Goal: Transaction & Acquisition: Book appointment/travel/reservation

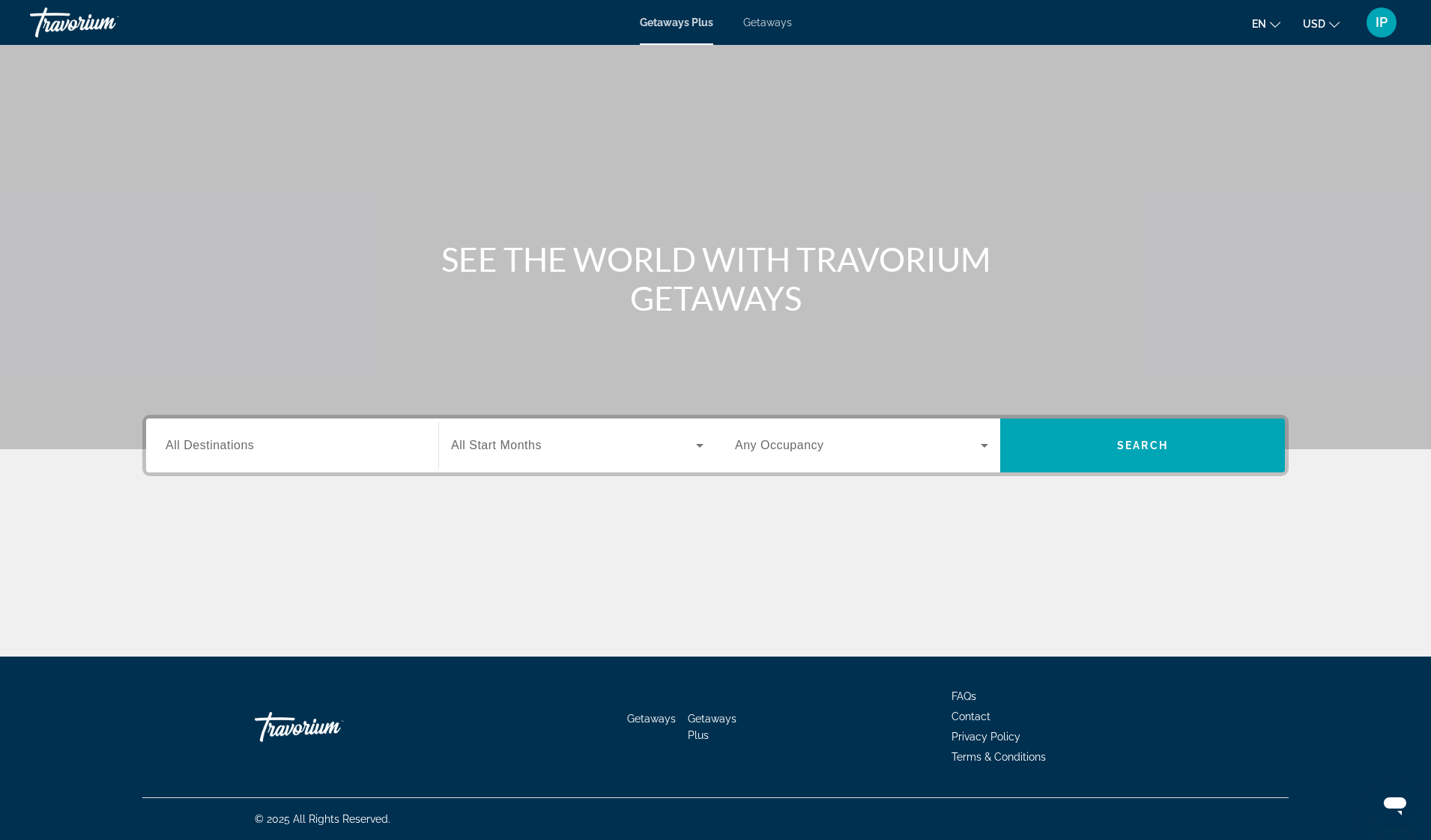
click at [1400, 322] on div "Main content" at bounding box center [716, 224] width 1431 height 449
click at [199, 446] on span "All Destinations" at bounding box center [209, 445] width 88 height 13
click at [199, 446] on input "Destination All Destinations" at bounding box center [292, 446] width 253 height 18
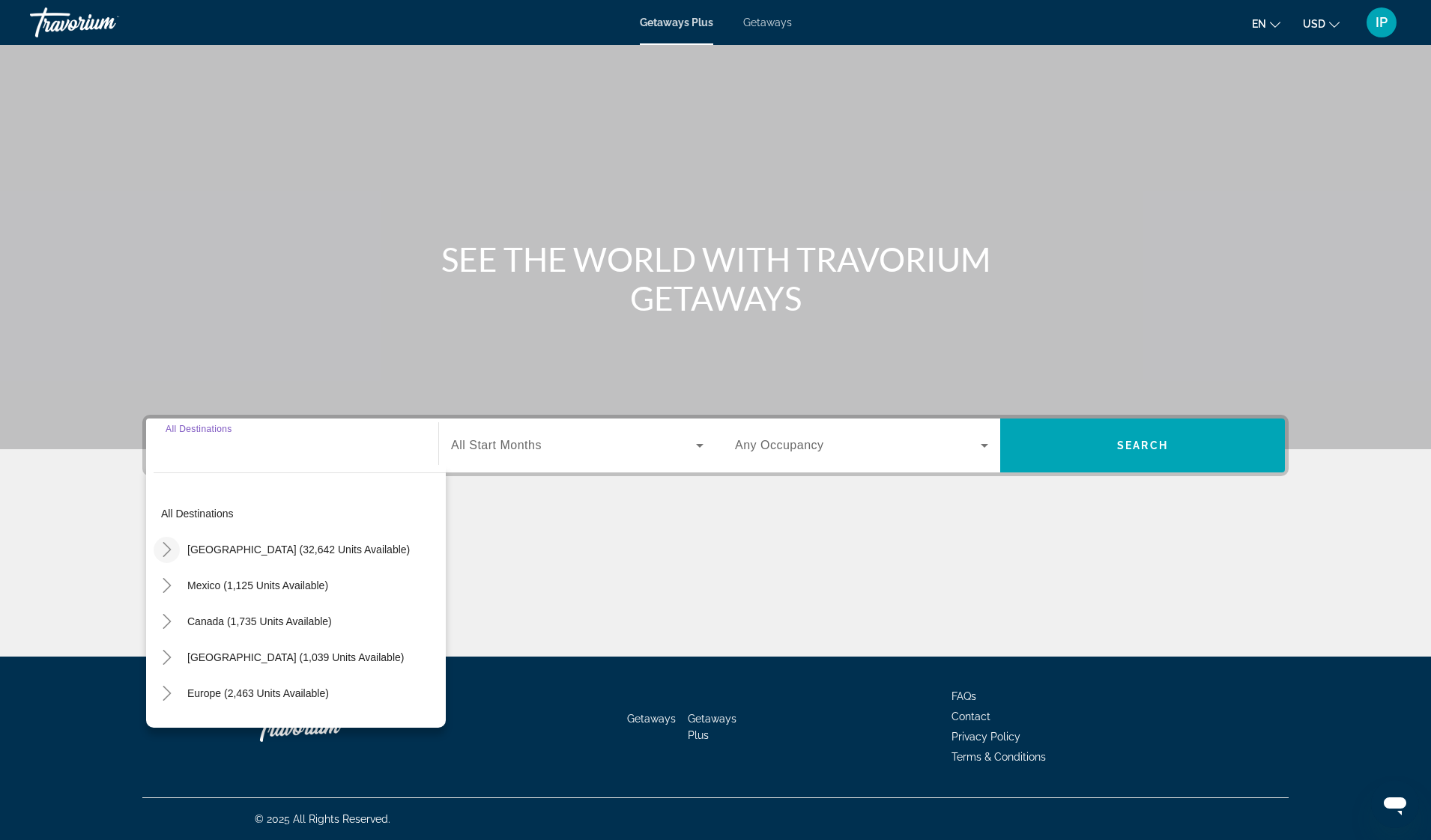
click at [165, 545] on icon "Toggle United States (32,642 units available)" at bounding box center [167, 550] width 9 height 15
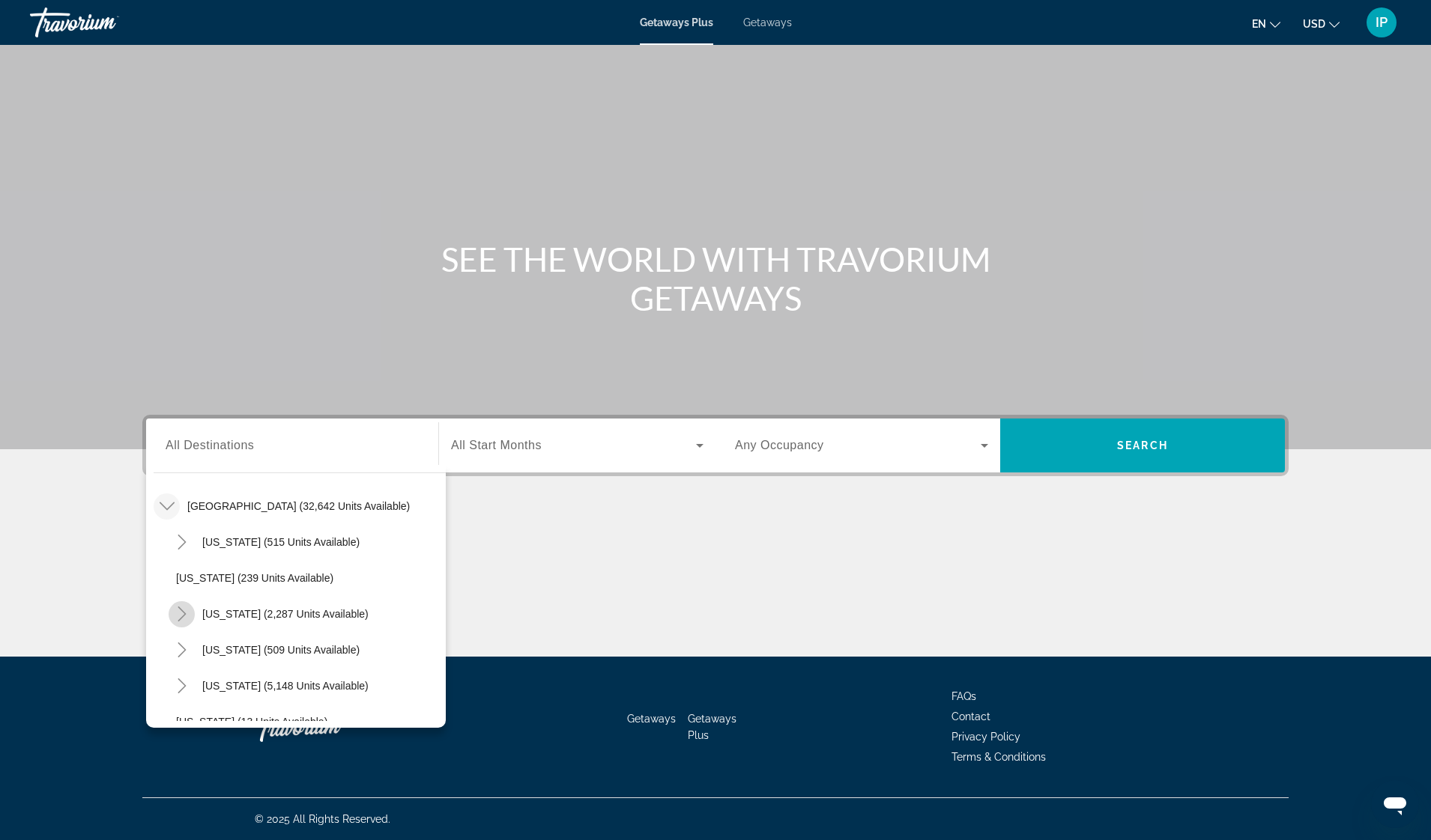
click at [182, 614] on icon "Toggle California (2,287 units available)" at bounding box center [182, 614] width 15 height 15
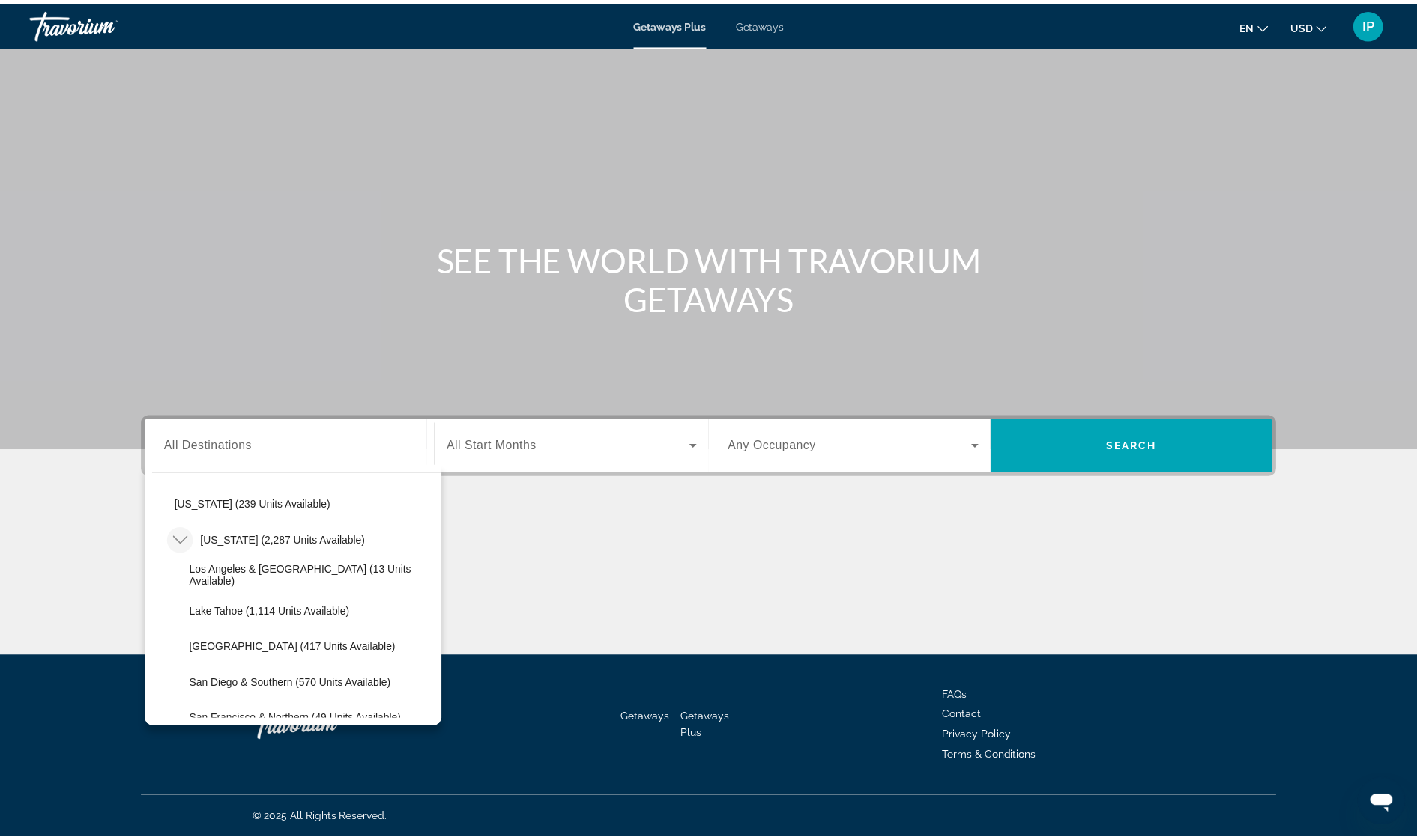
scroll to position [118, 0]
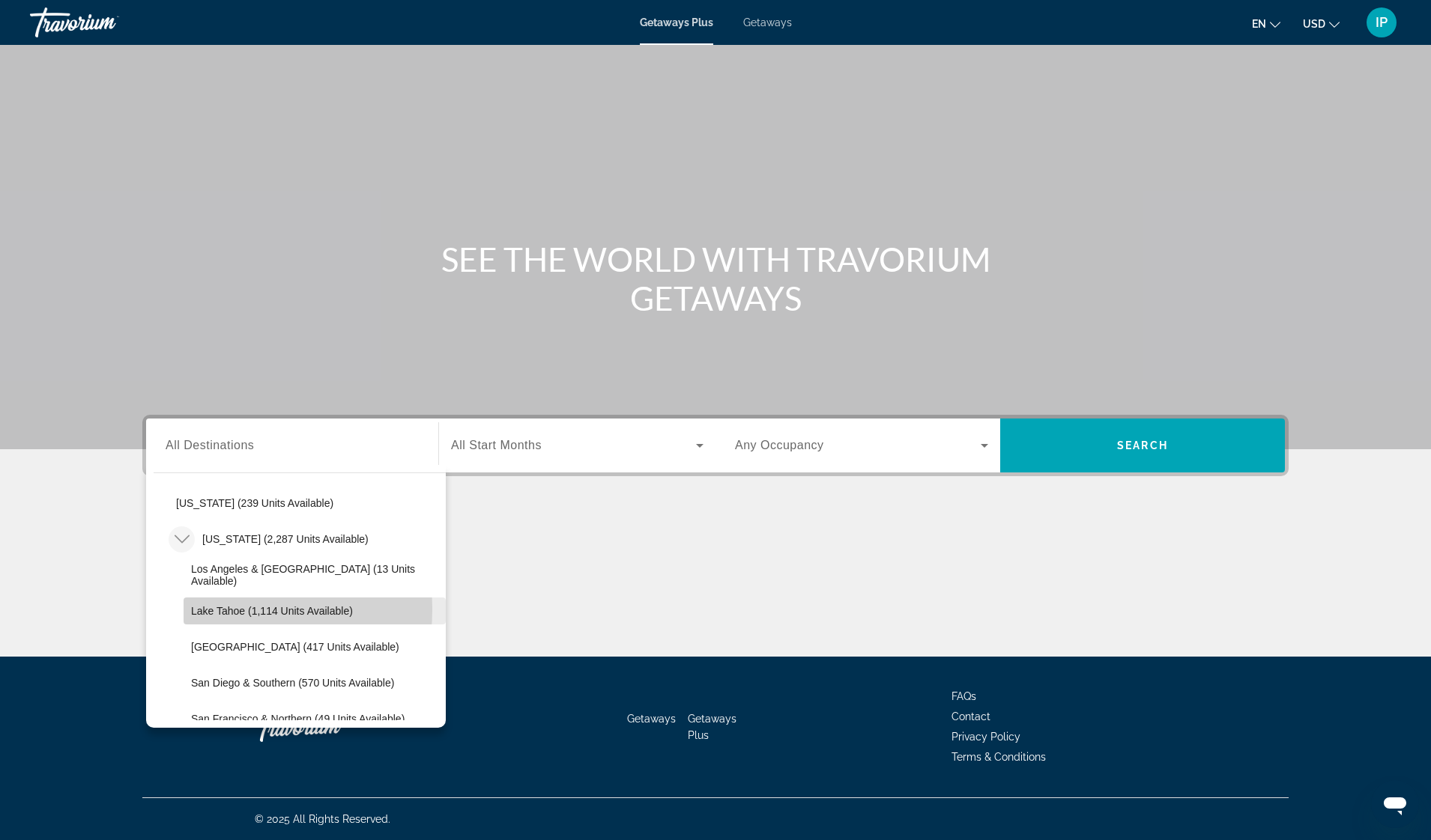
click at [195, 609] on span "Lake Tahoe (1,114 units available)" at bounding box center [271, 611] width 162 height 12
type input "**********"
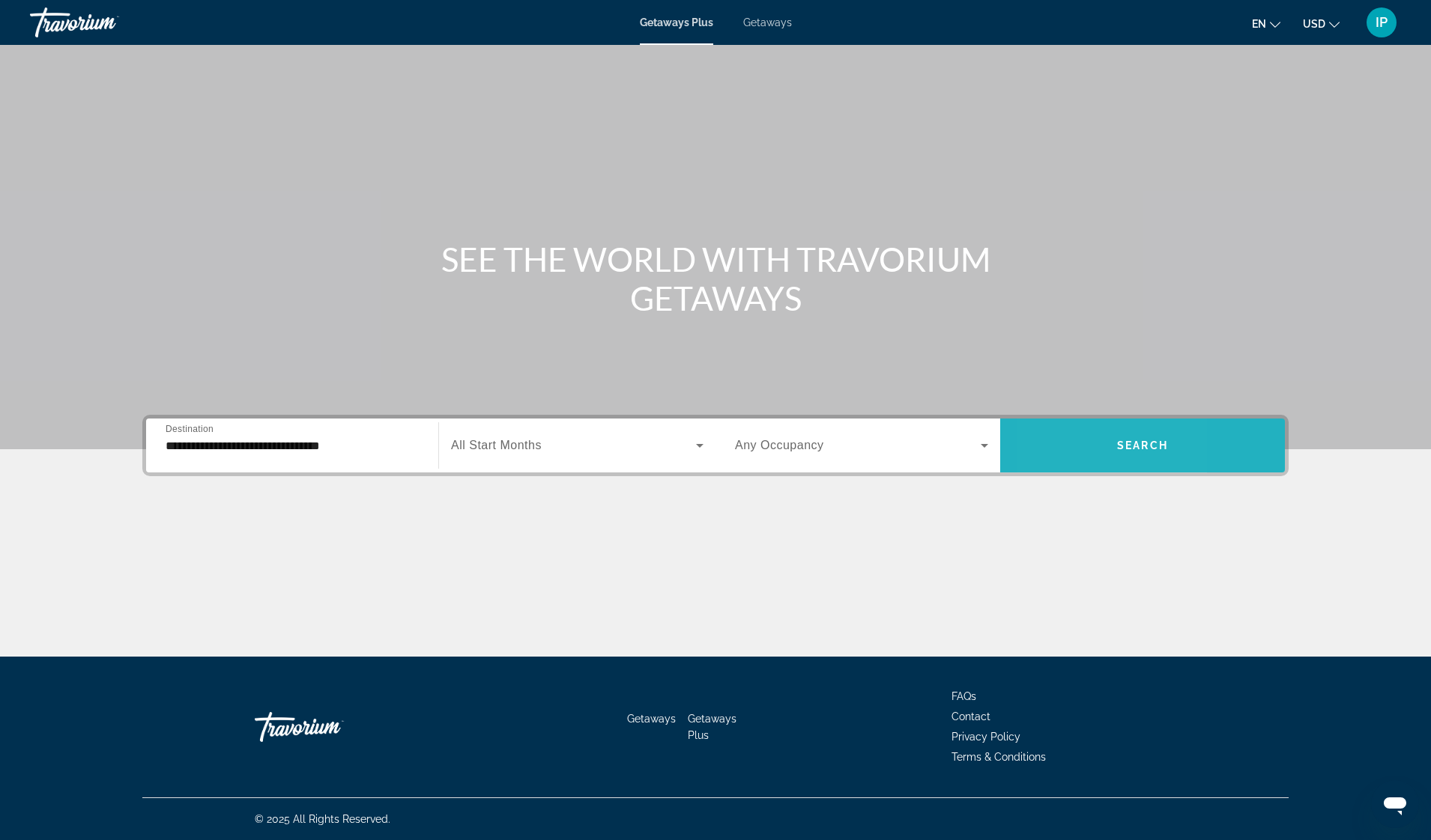
click at [1057, 439] on span "Search widget" at bounding box center [1143, 446] width 285 height 36
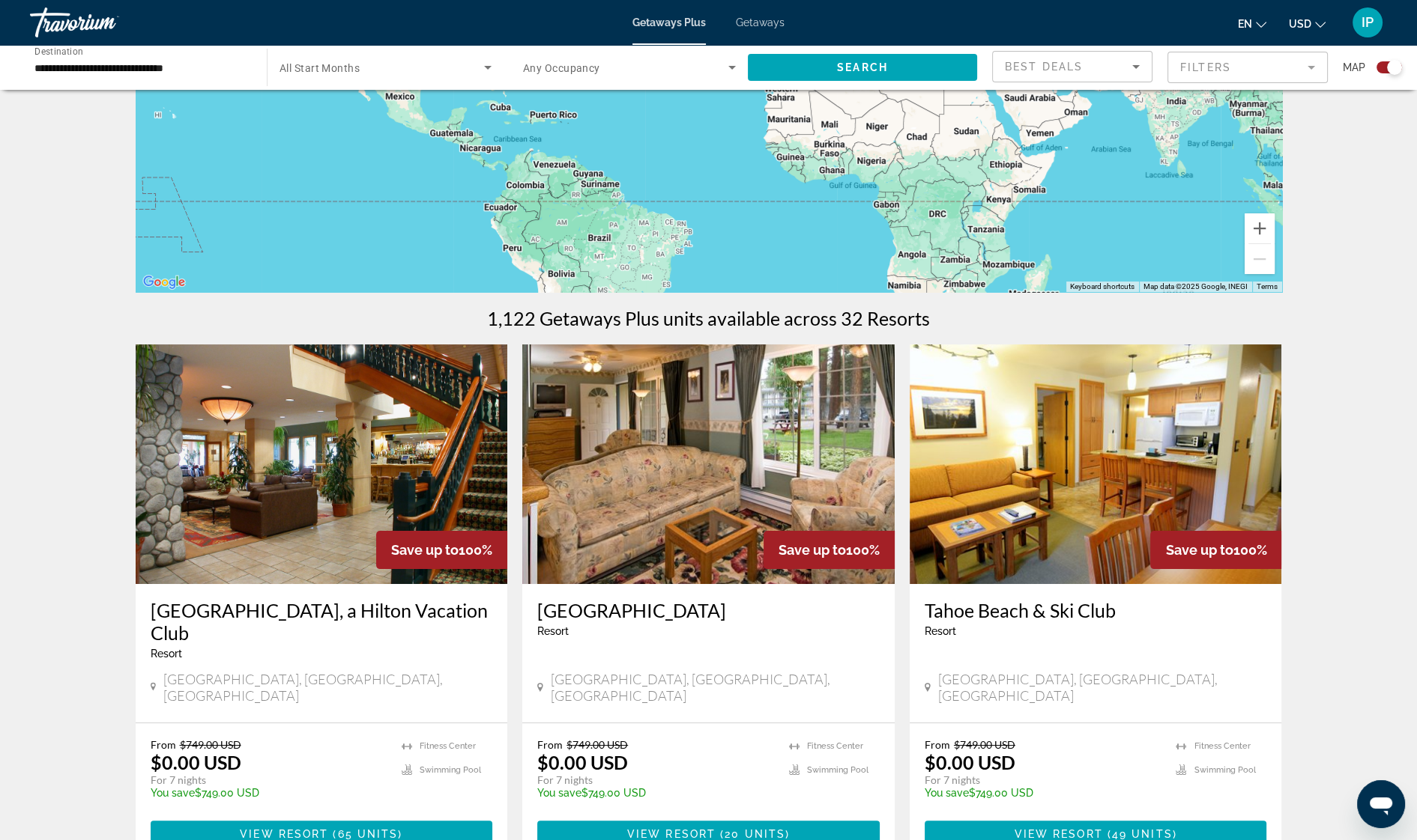
scroll to position [281, 0]
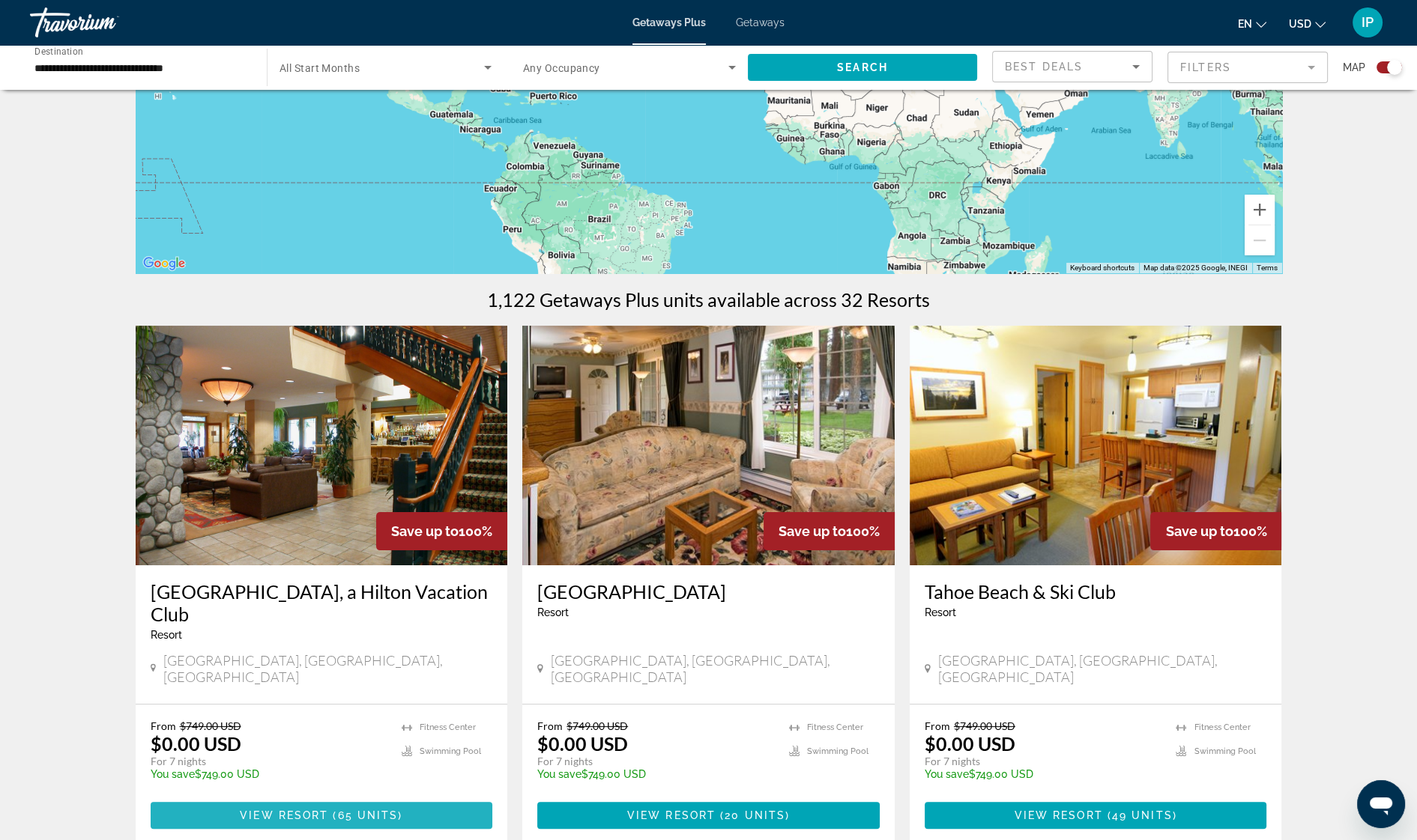
click at [328, 809] on span "View Resort" at bounding box center [283, 815] width 88 height 12
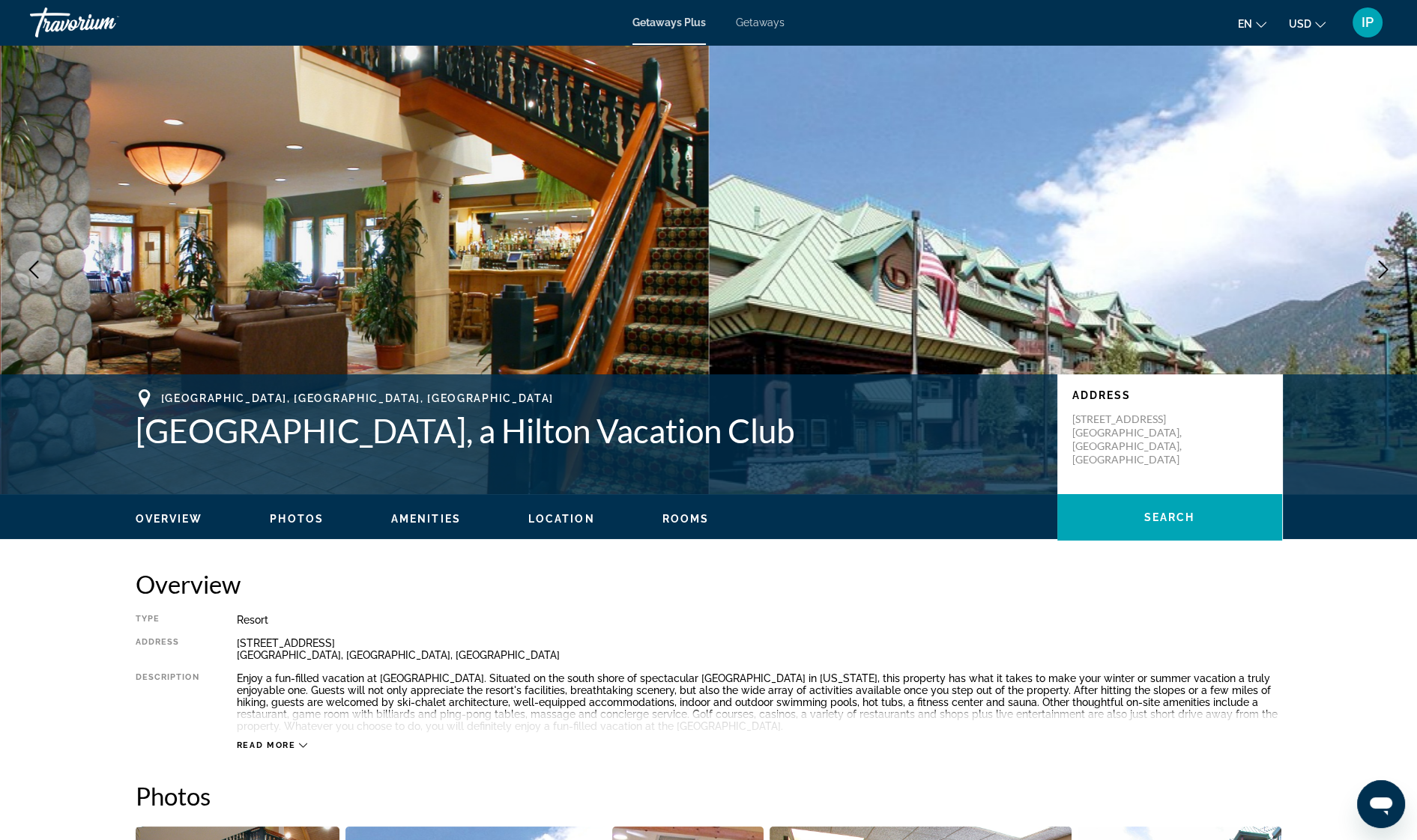
click at [1377, 271] on icon "Next image" at bounding box center [1383, 269] width 18 height 18
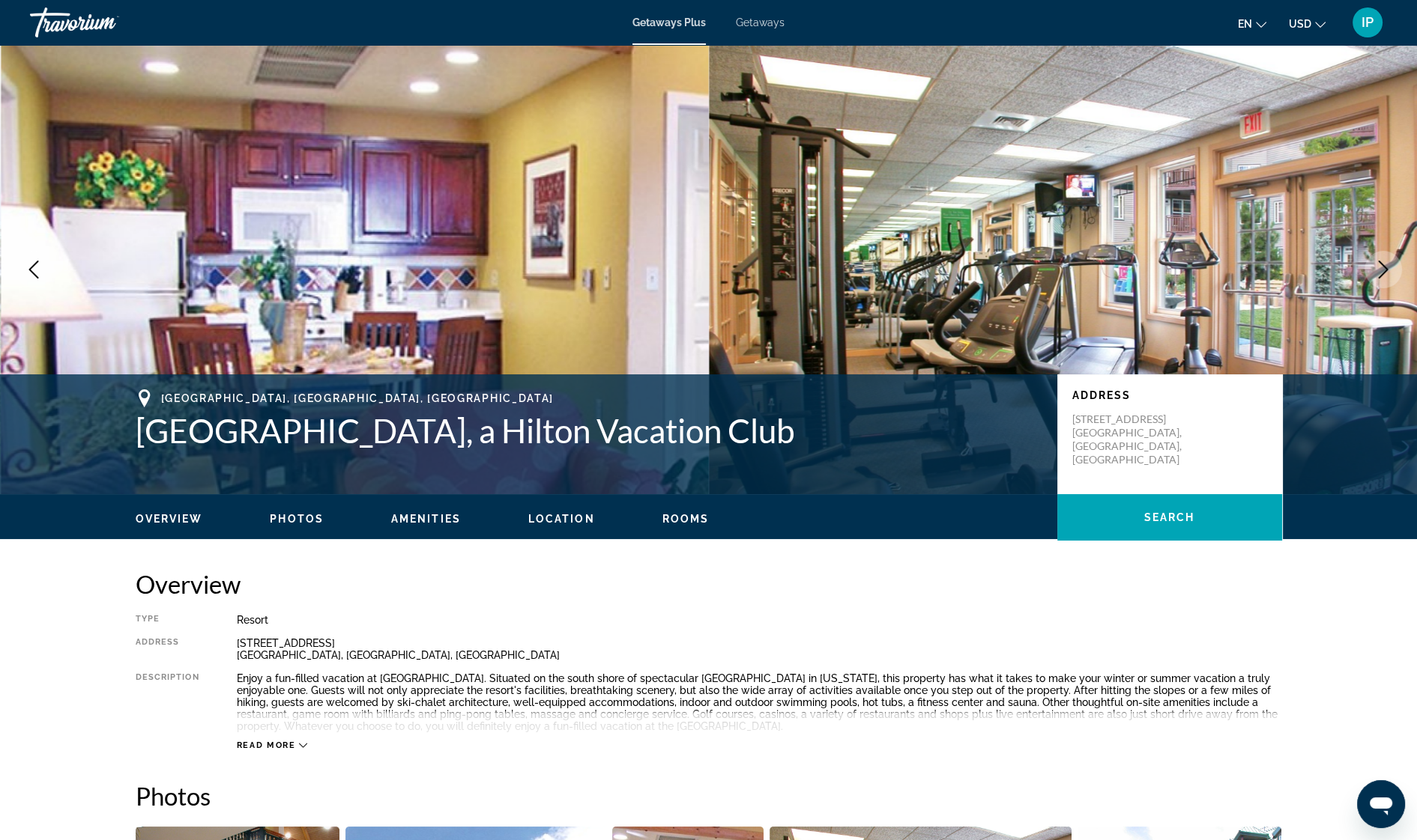
click at [1377, 271] on icon "Next image" at bounding box center [1383, 269] width 18 height 18
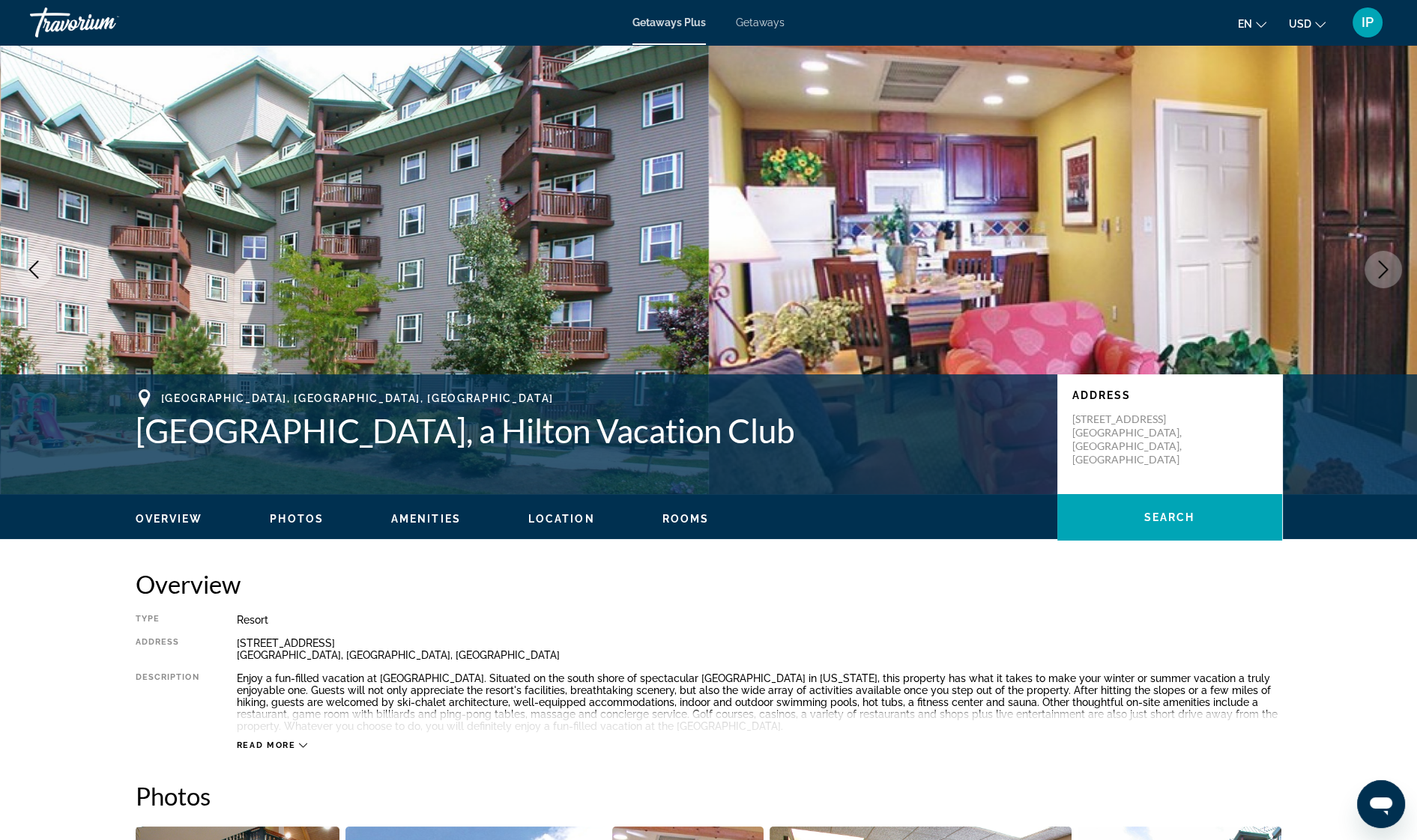
click at [1377, 271] on icon "Next image" at bounding box center [1383, 269] width 18 height 18
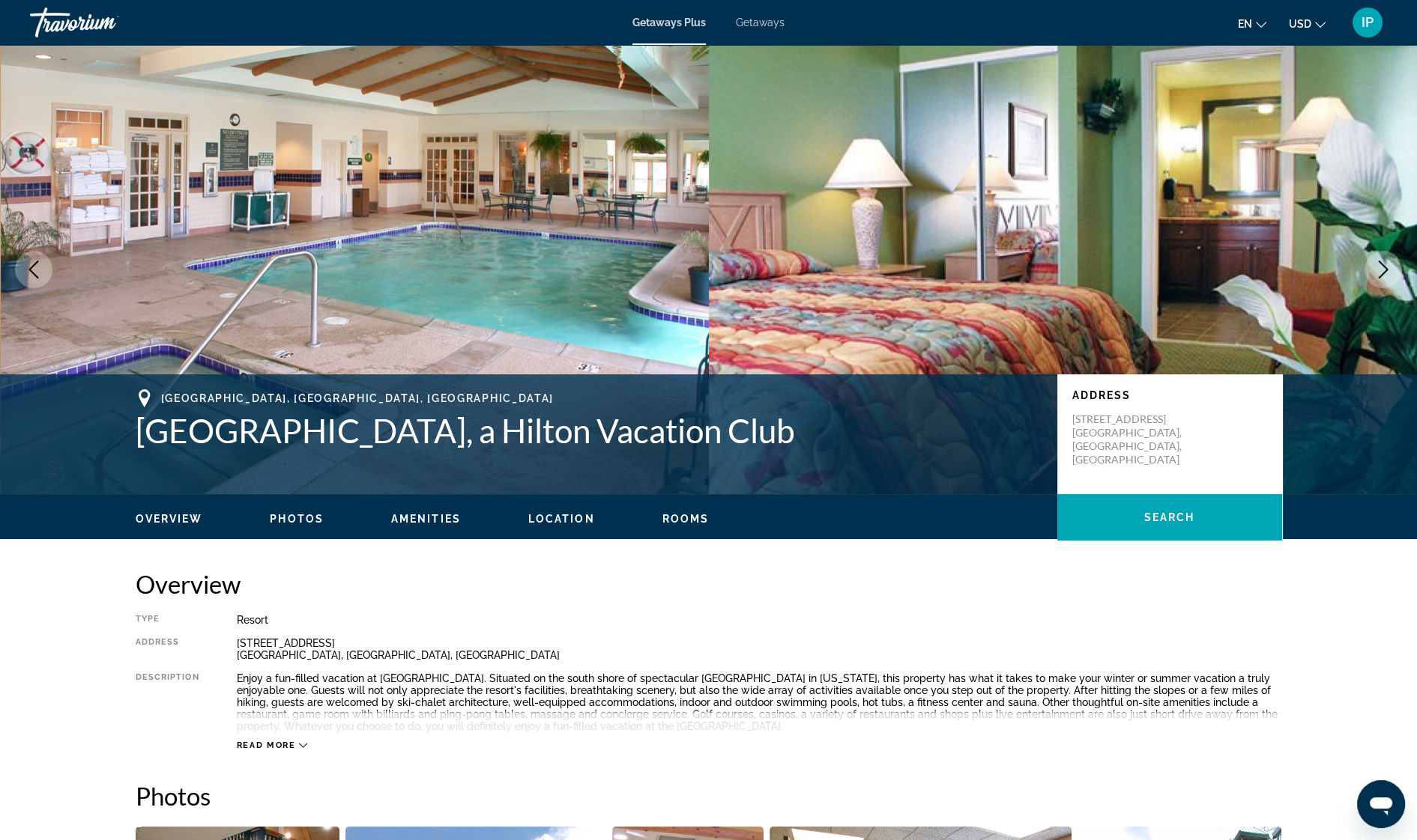
click at [1377, 271] on icon "Next image" at bounding box center [1383, 269] width 18 height 18
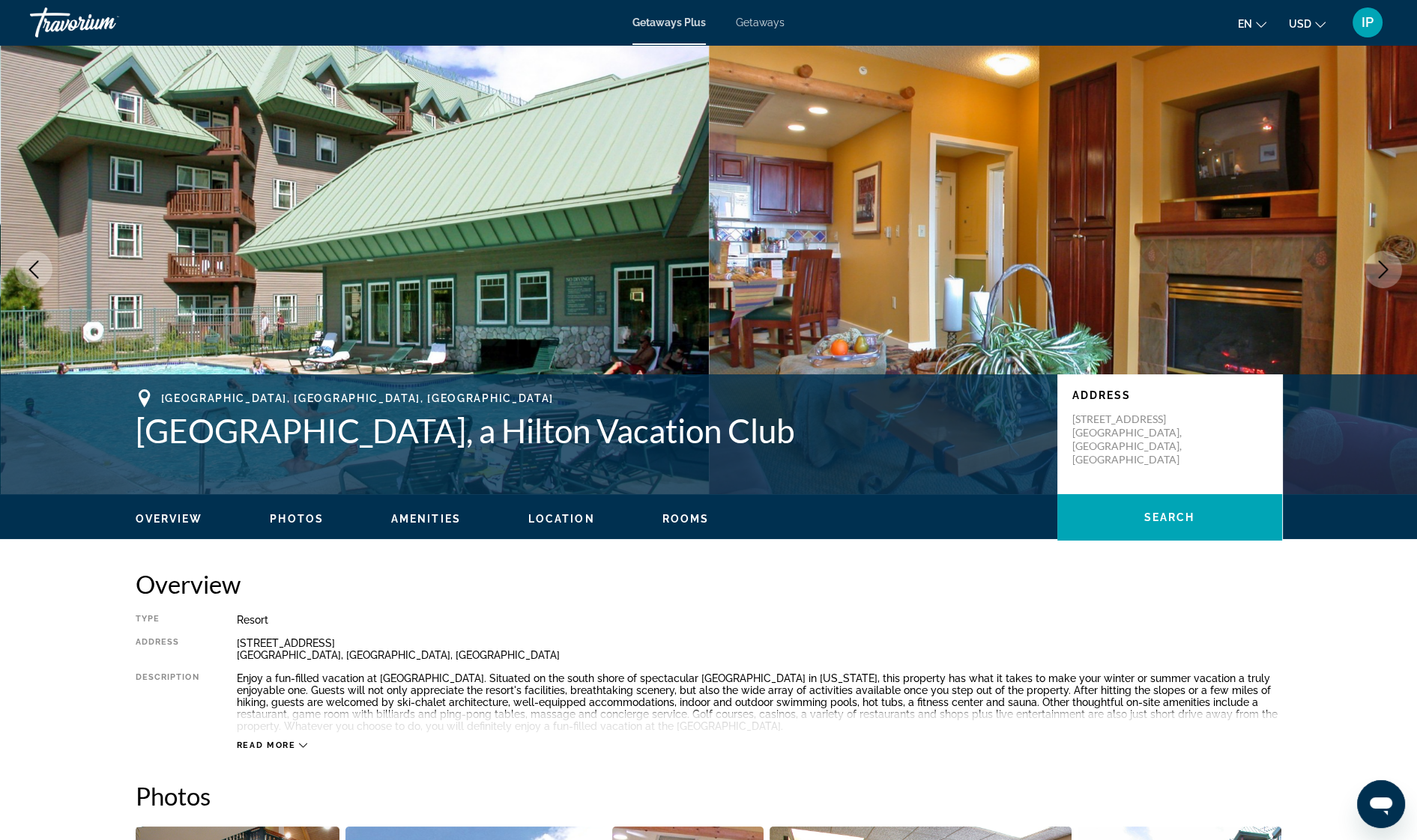
click at [1377, 271] on icon "Next image" at bounding box center [1383, 269] width 18 height 18
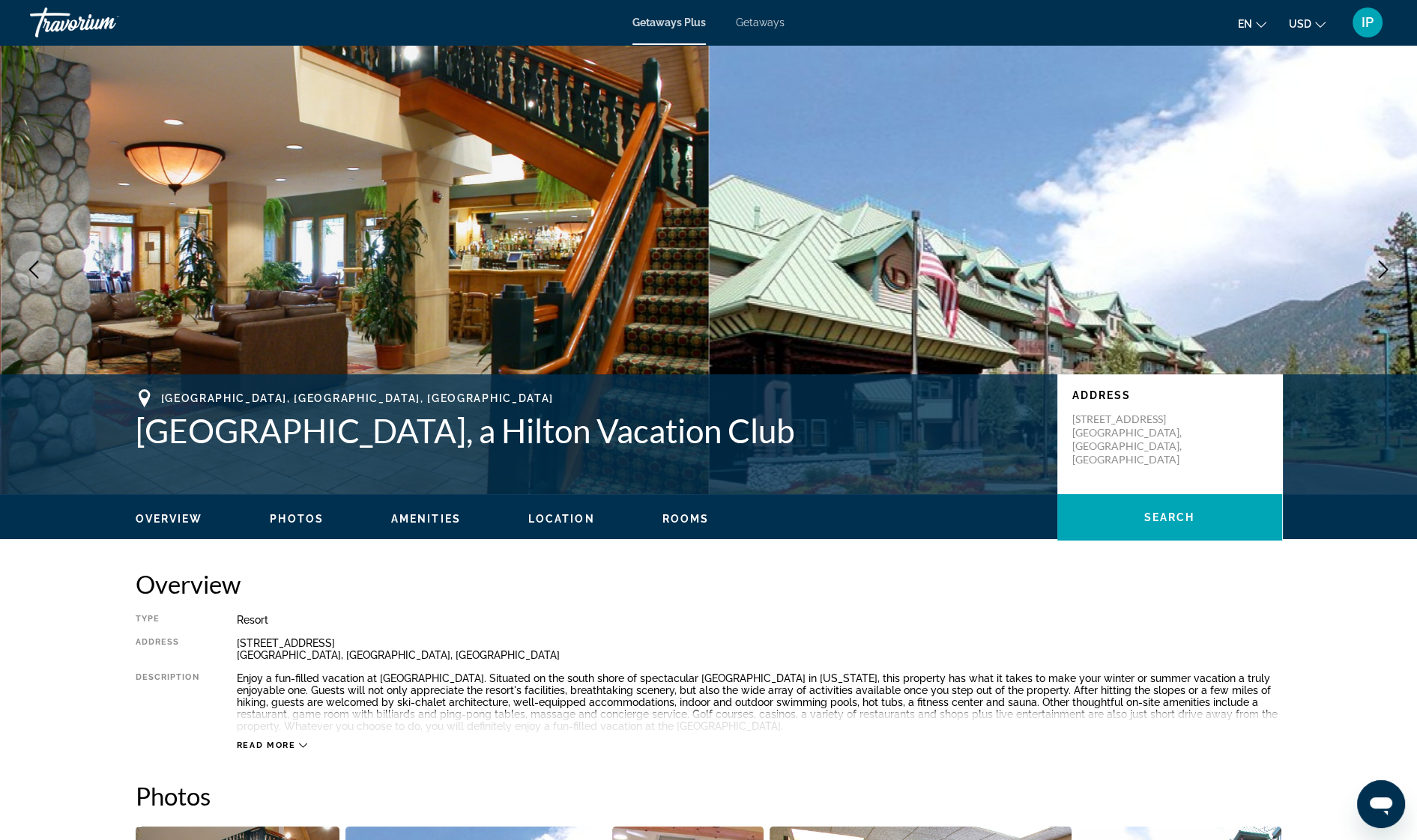
click at [1377, 271] on icon "Next image" at bounding box center [1383, 269] width 18 height 18
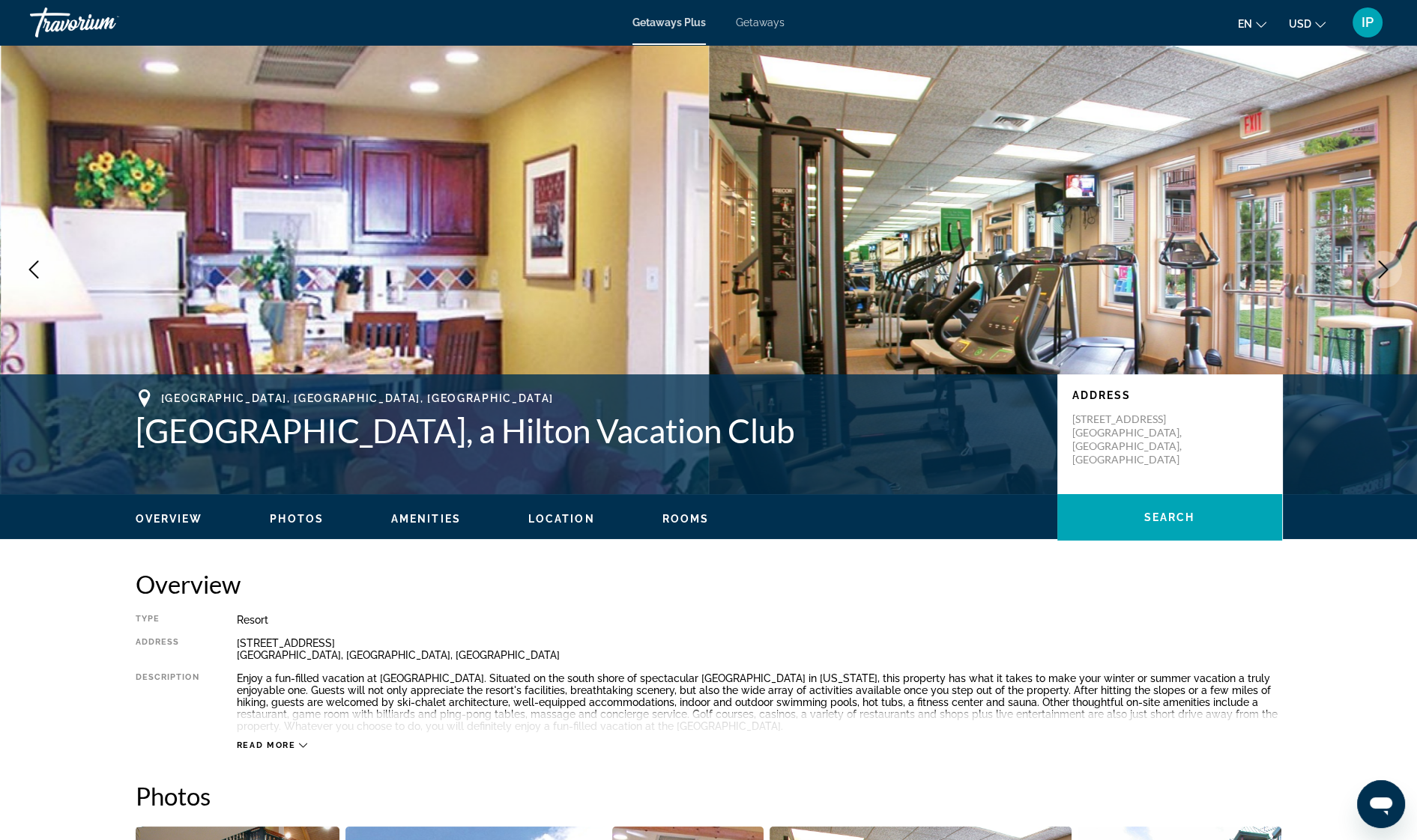
click at [1375, 274] on icon "Next image" at bounding box center [1383, 269] width 18 height 18
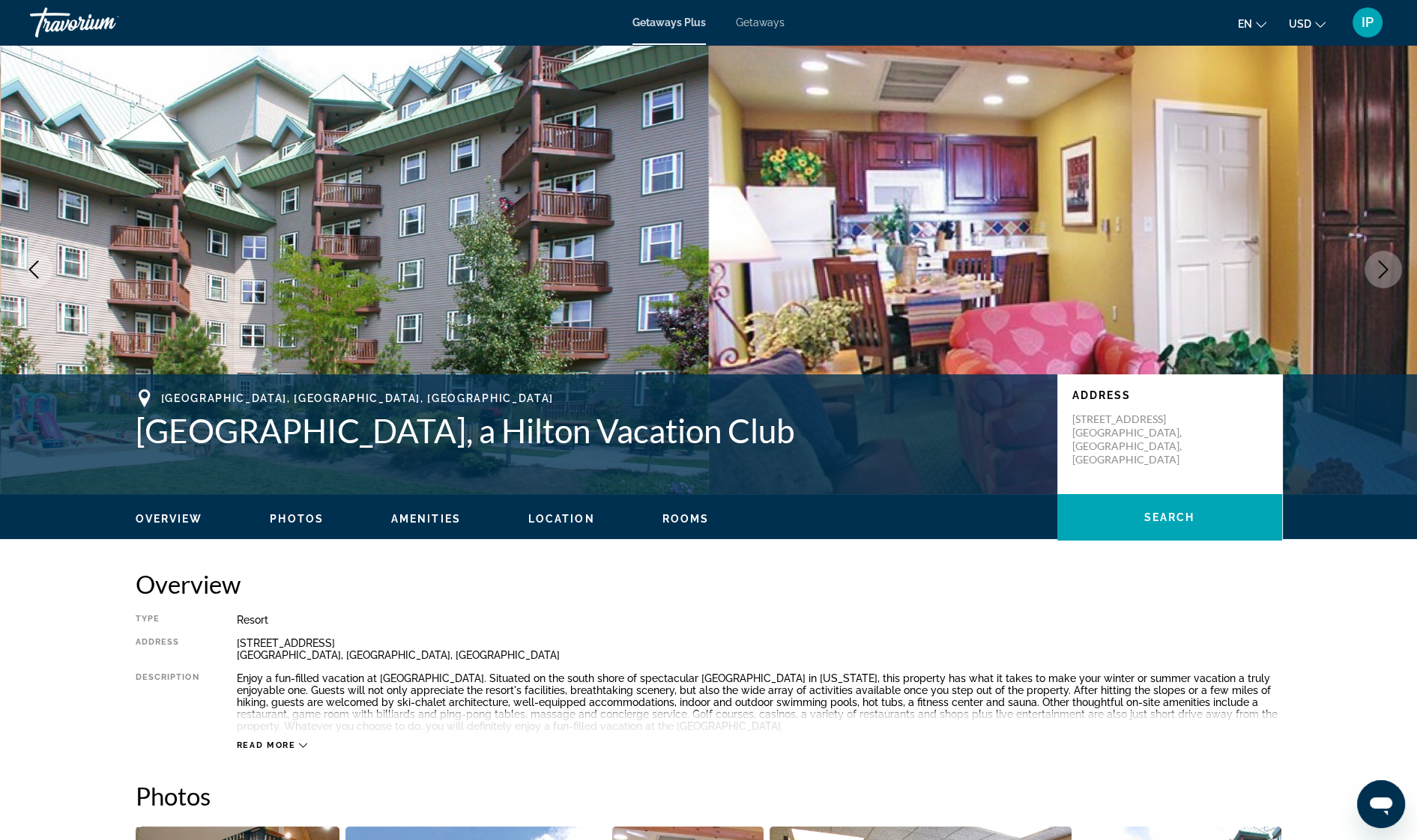
click at [1375, 274] on icon "Next image" at bounding box center [1383, 269] width 18 height 18
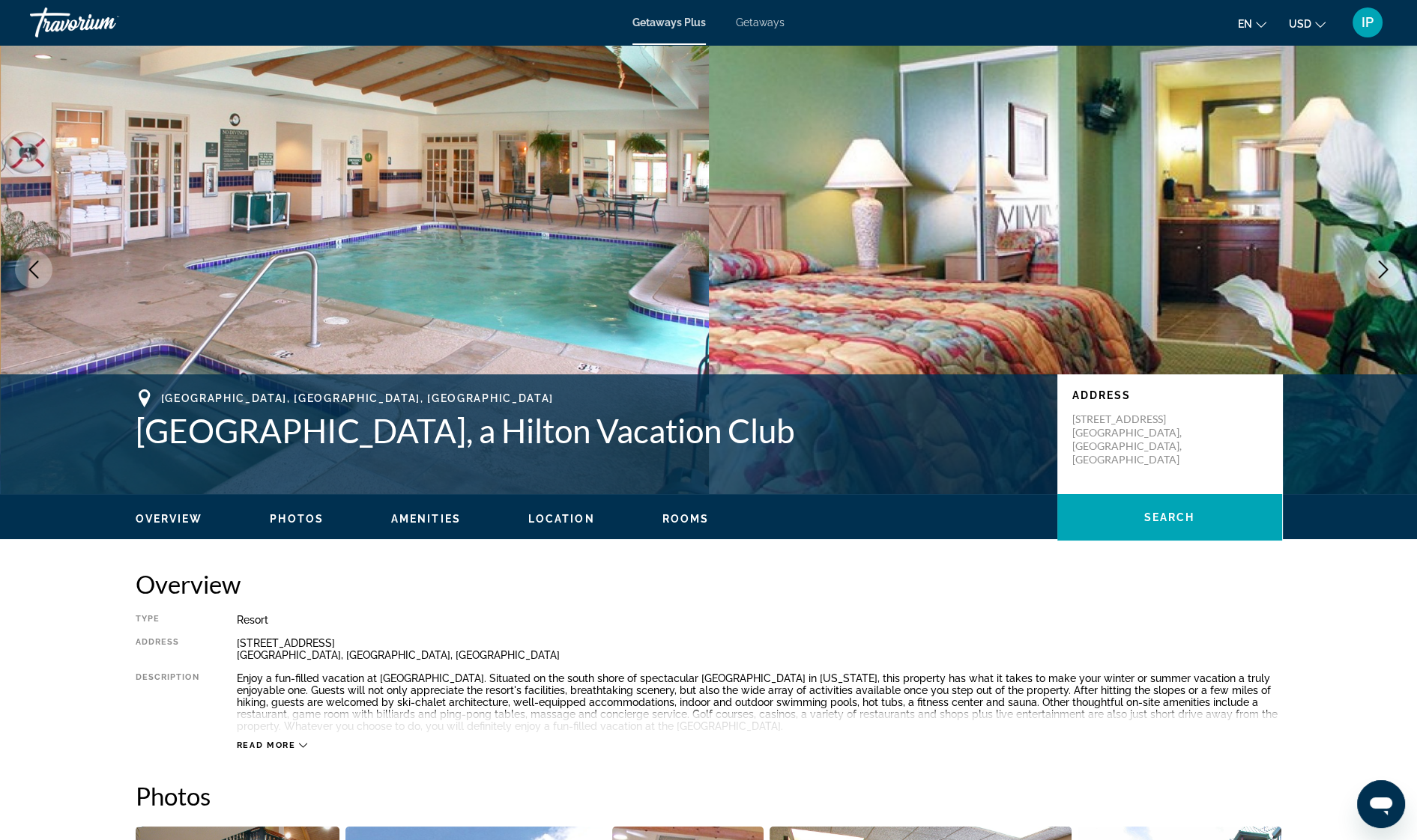
click at [1375, 274] on icon "Next image" at bounding box center [1383, 269] width 18 height 18
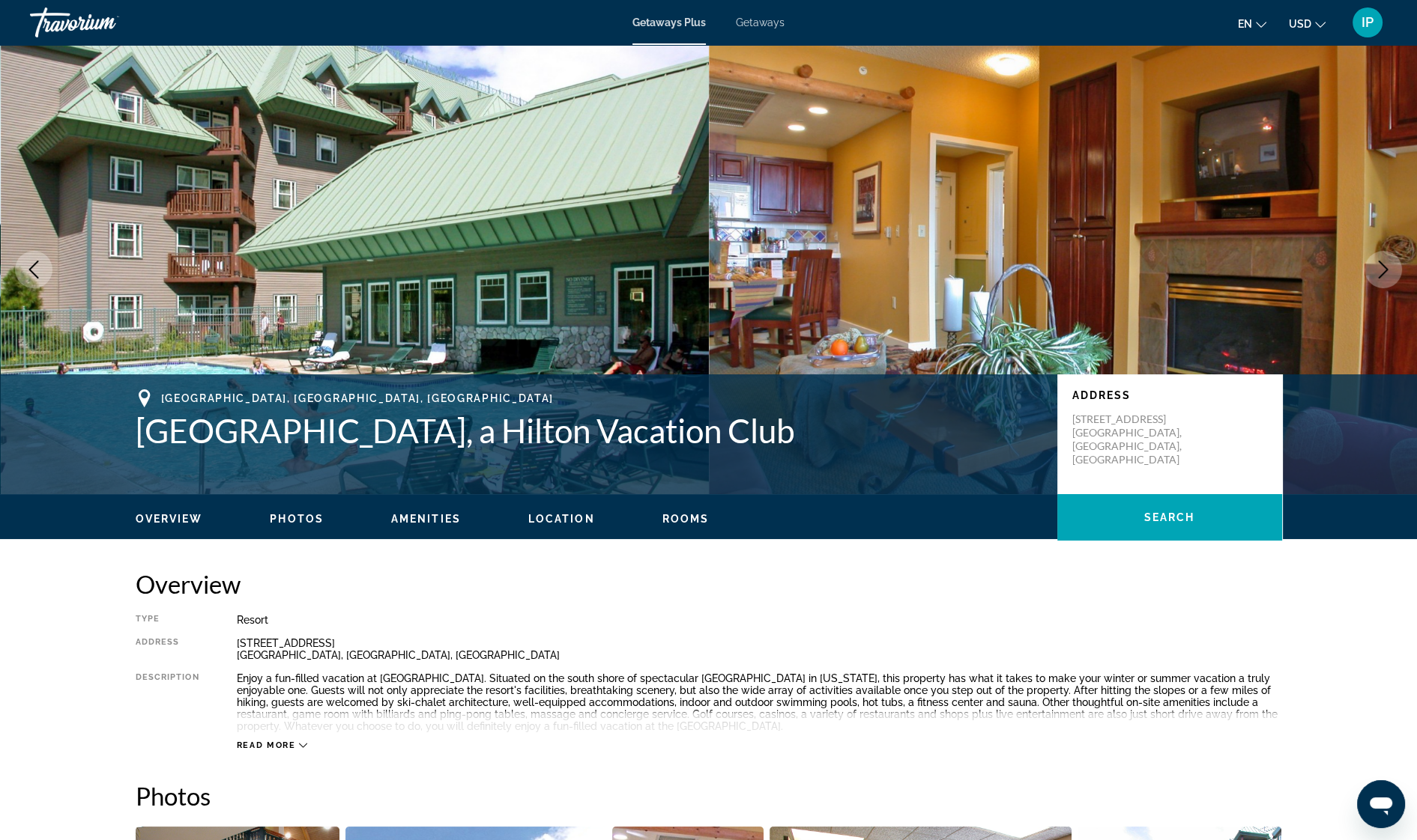
click at [1375, 274] on icon "Next image" at bounding box center [1383, 269] width 18 height 18
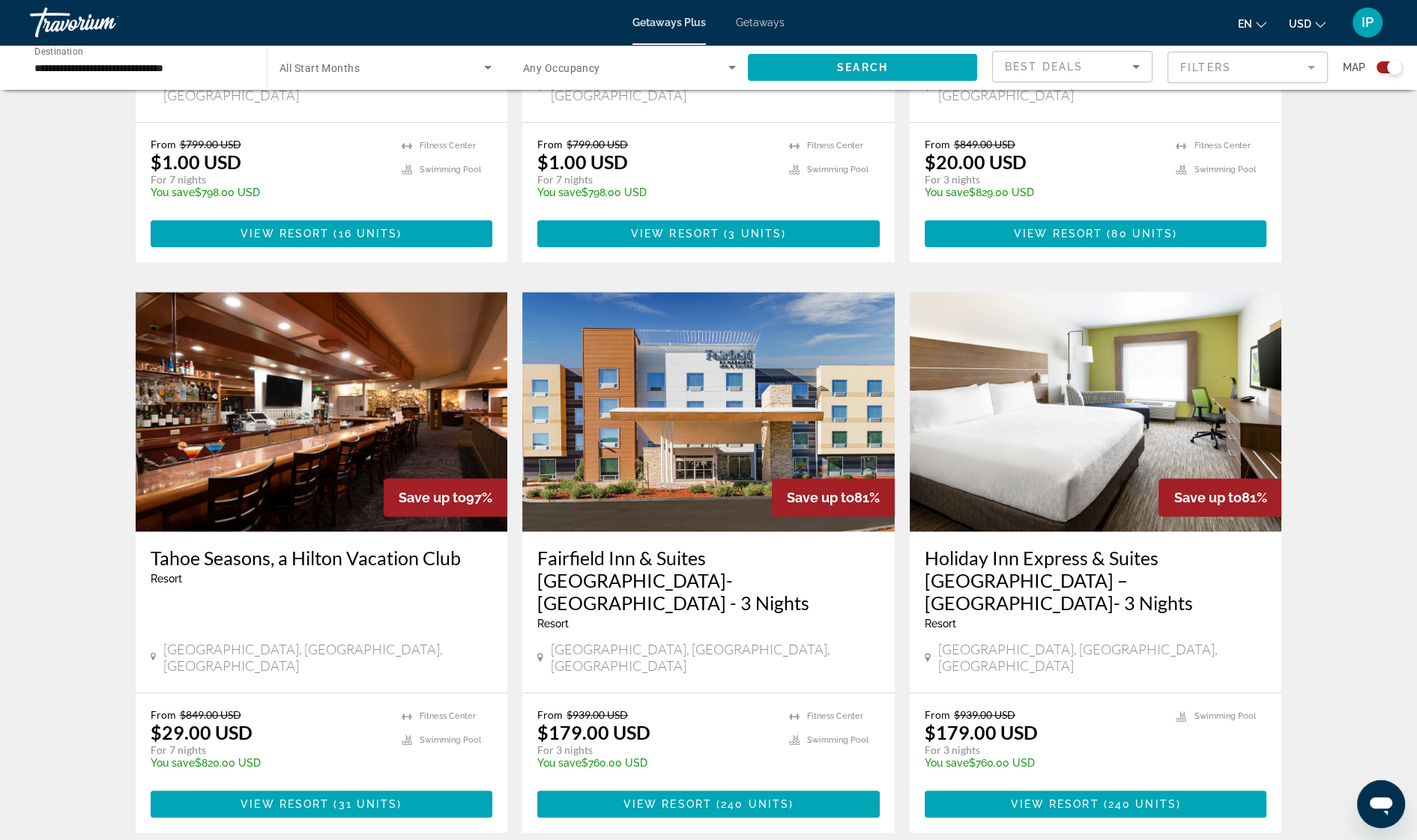
scroll to position [2022, 0]
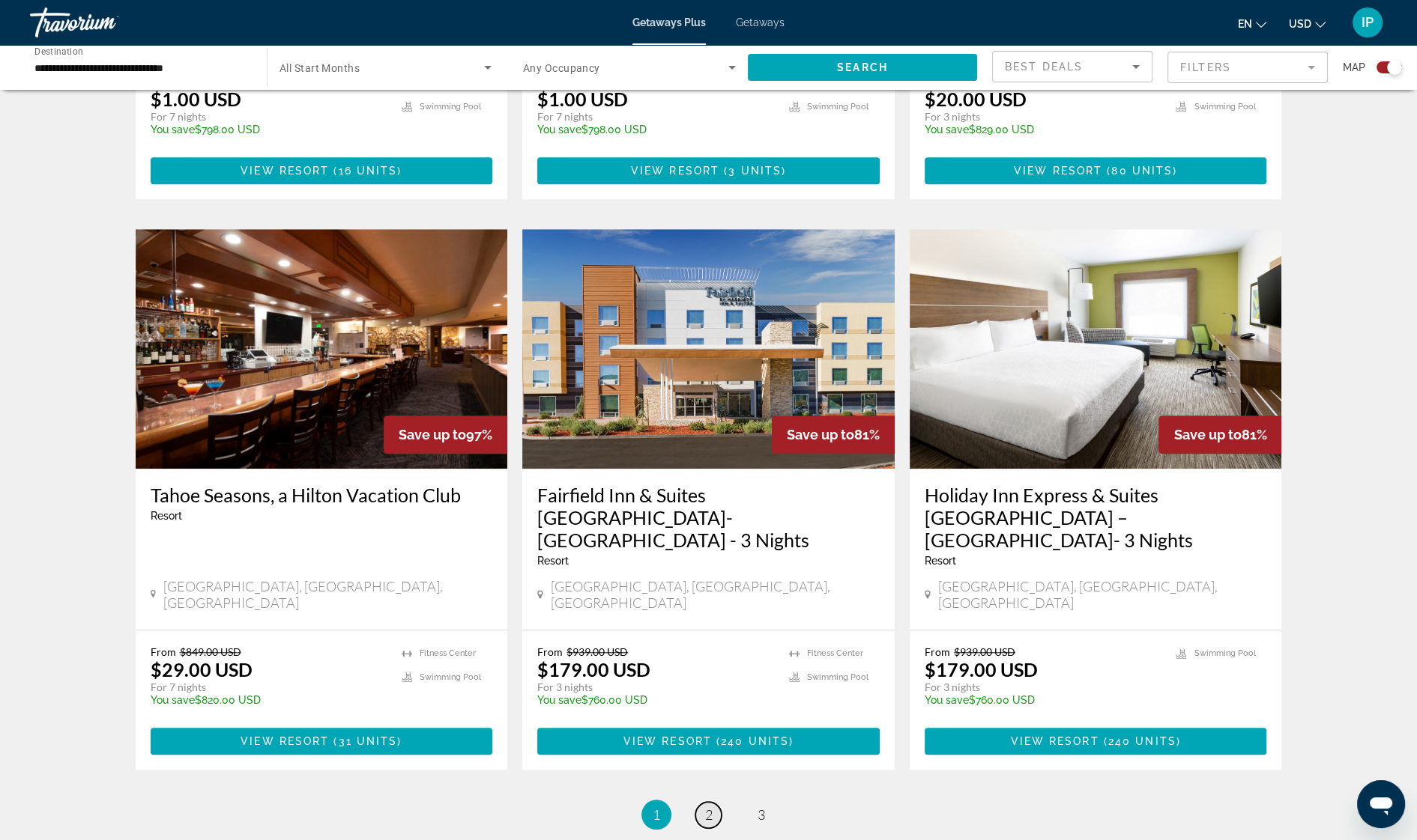
click at [708, 807] on span "2" at bounding box center [708, 814] width 8 height 16
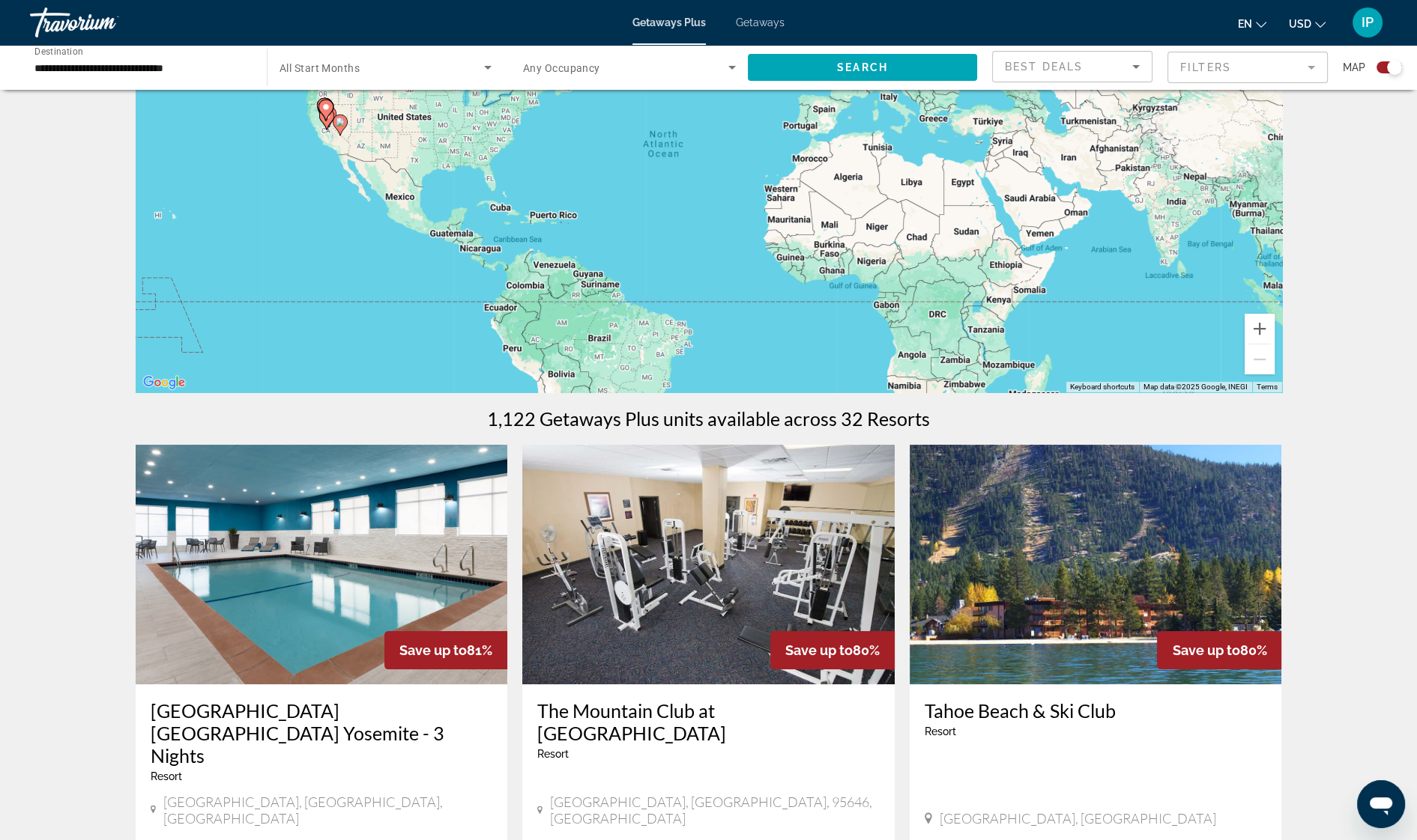
scroll to position [281, 0]
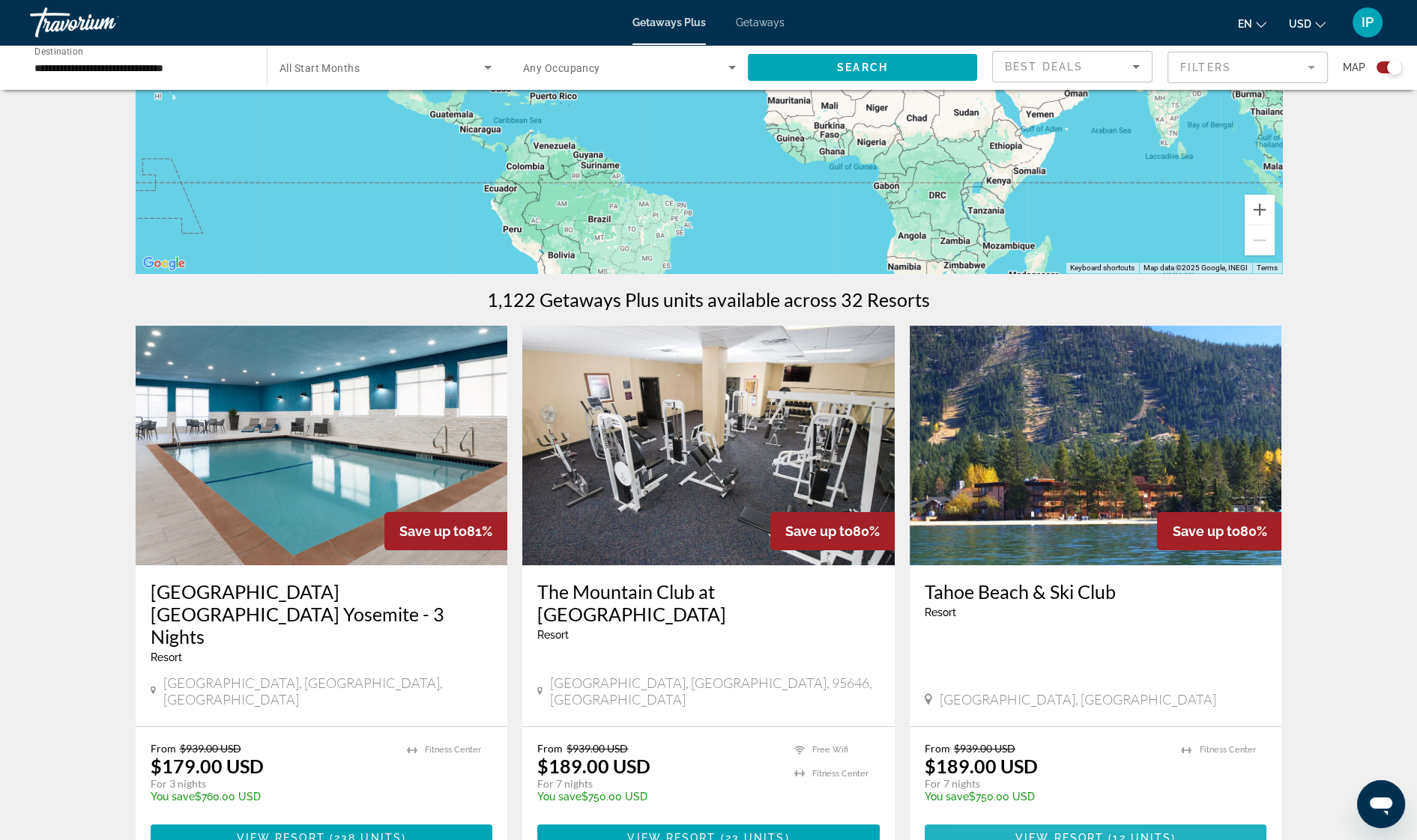
click at [1084, 832] on span "View Resort" at bounding box center [1058, 838] width 88 height 12
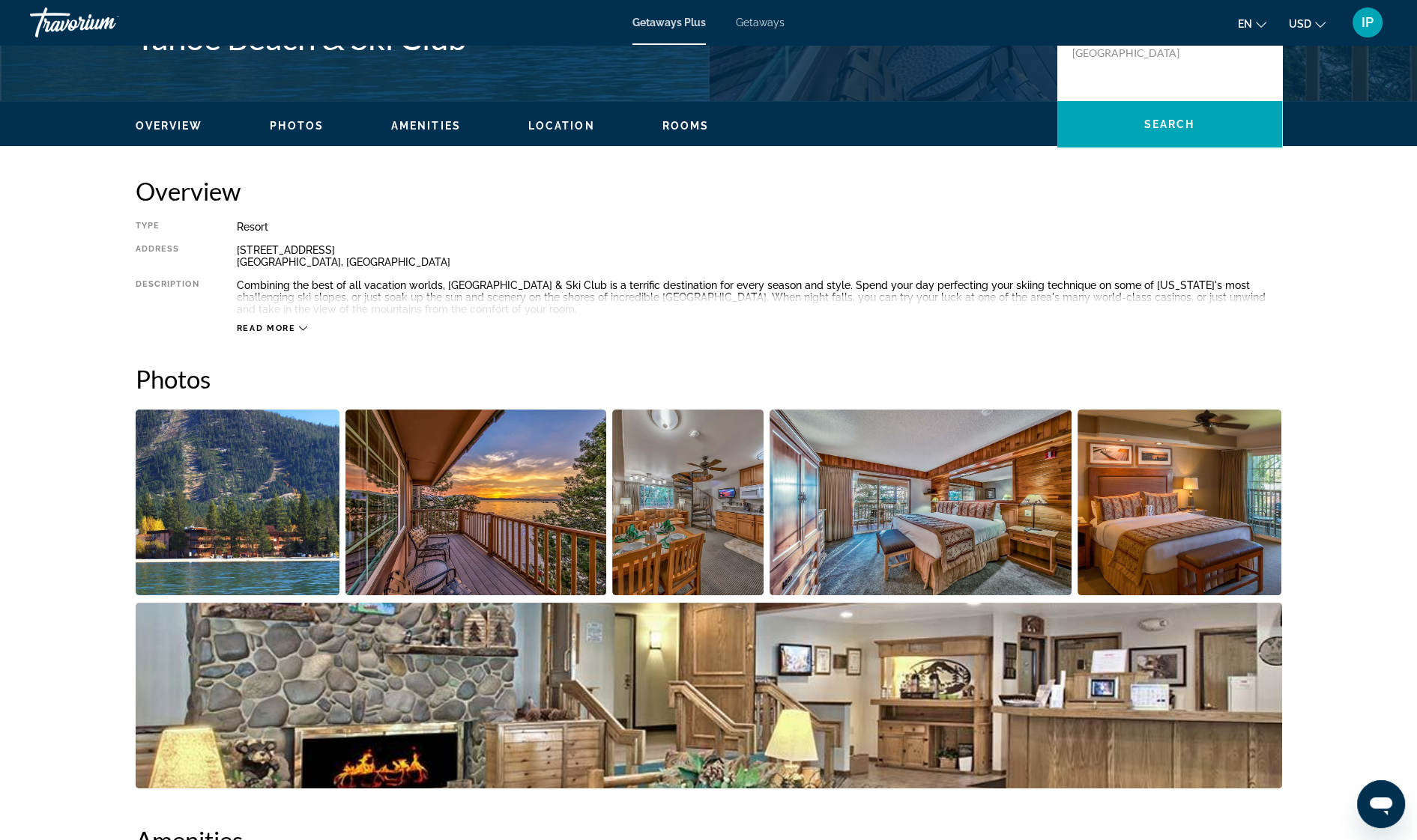
scroll to position [374, 0]
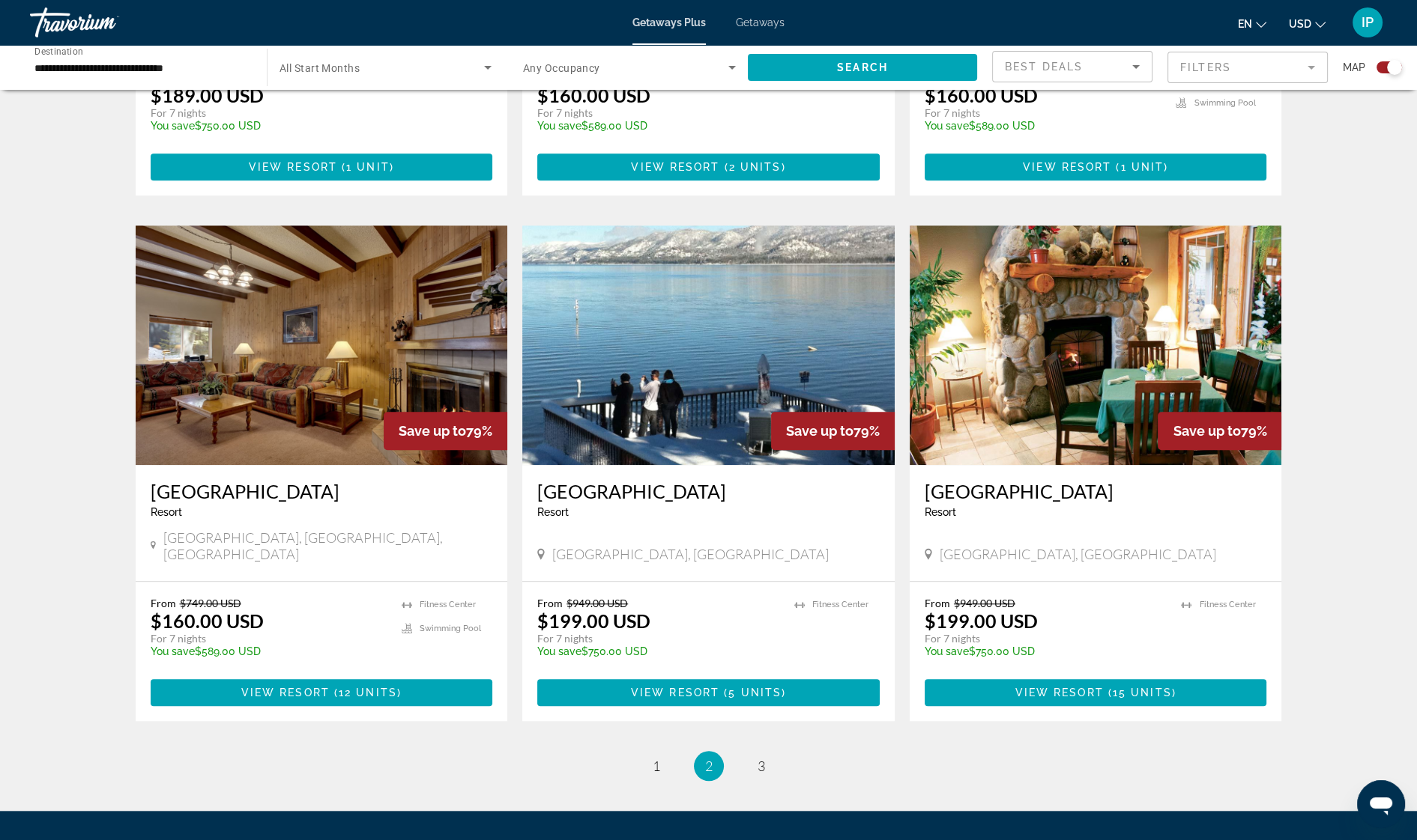
scroll to position [2067, 0]
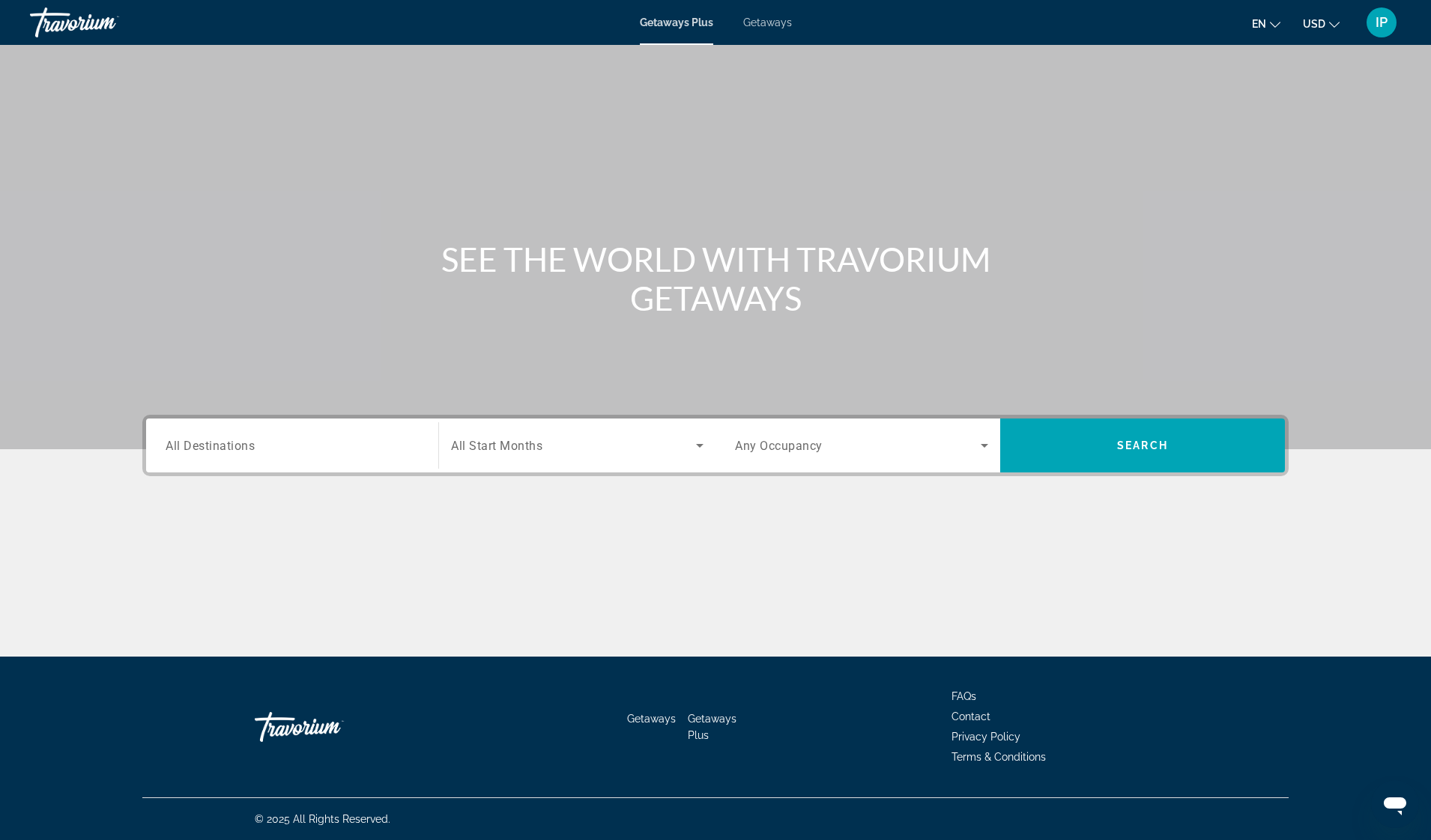
click at [207, 442] on span "All Destinations" at bounding box center [210, 445] width 89 height 15
click at [207, 442] on input "Destination All Destinations" at bounding box center [292, 446] width 253 height 18
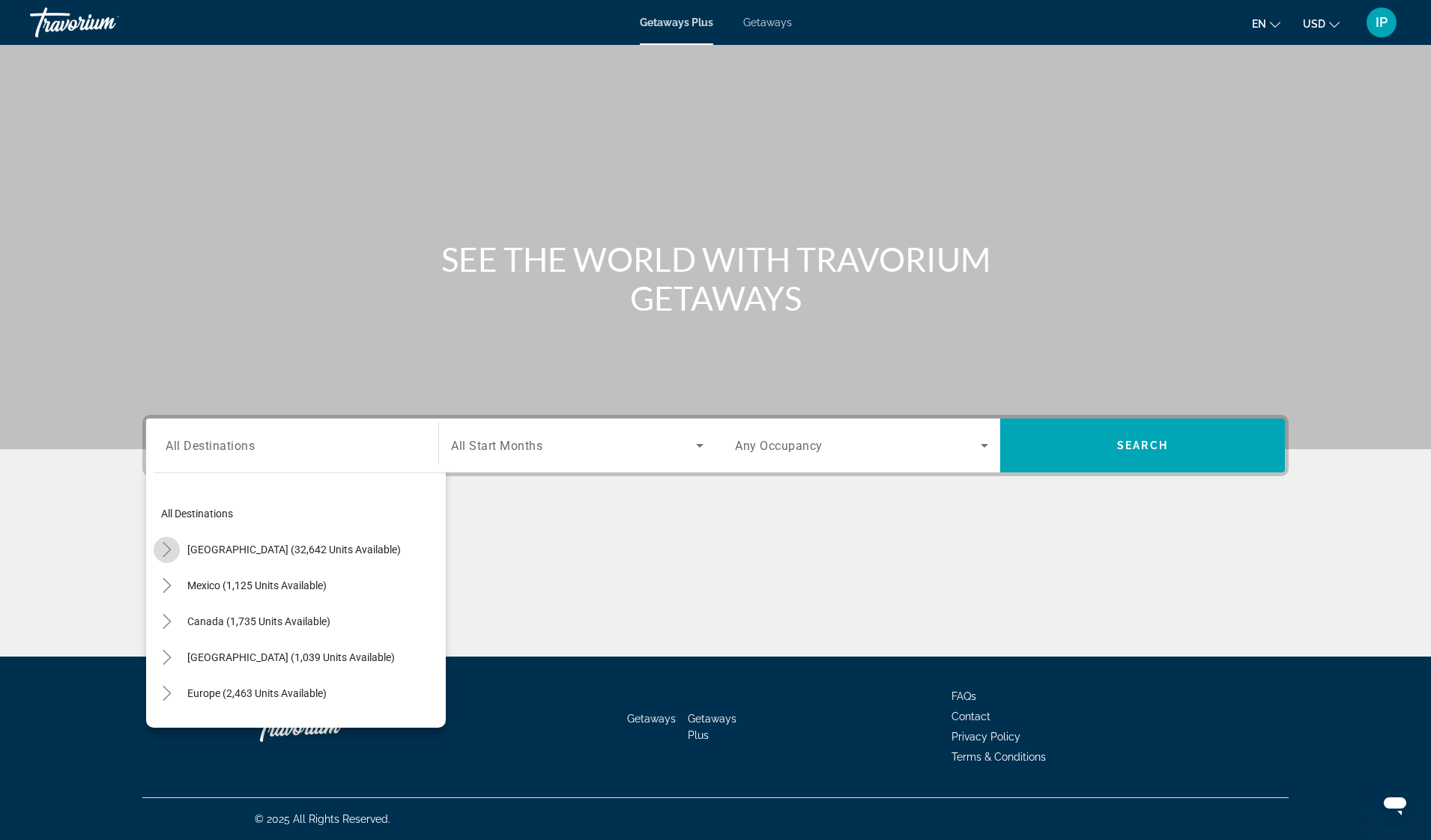
click at [169, 559] on mat-icon "Toggle United States (32,642 units available)" at bounding box center [166, 550] width 27 height 27
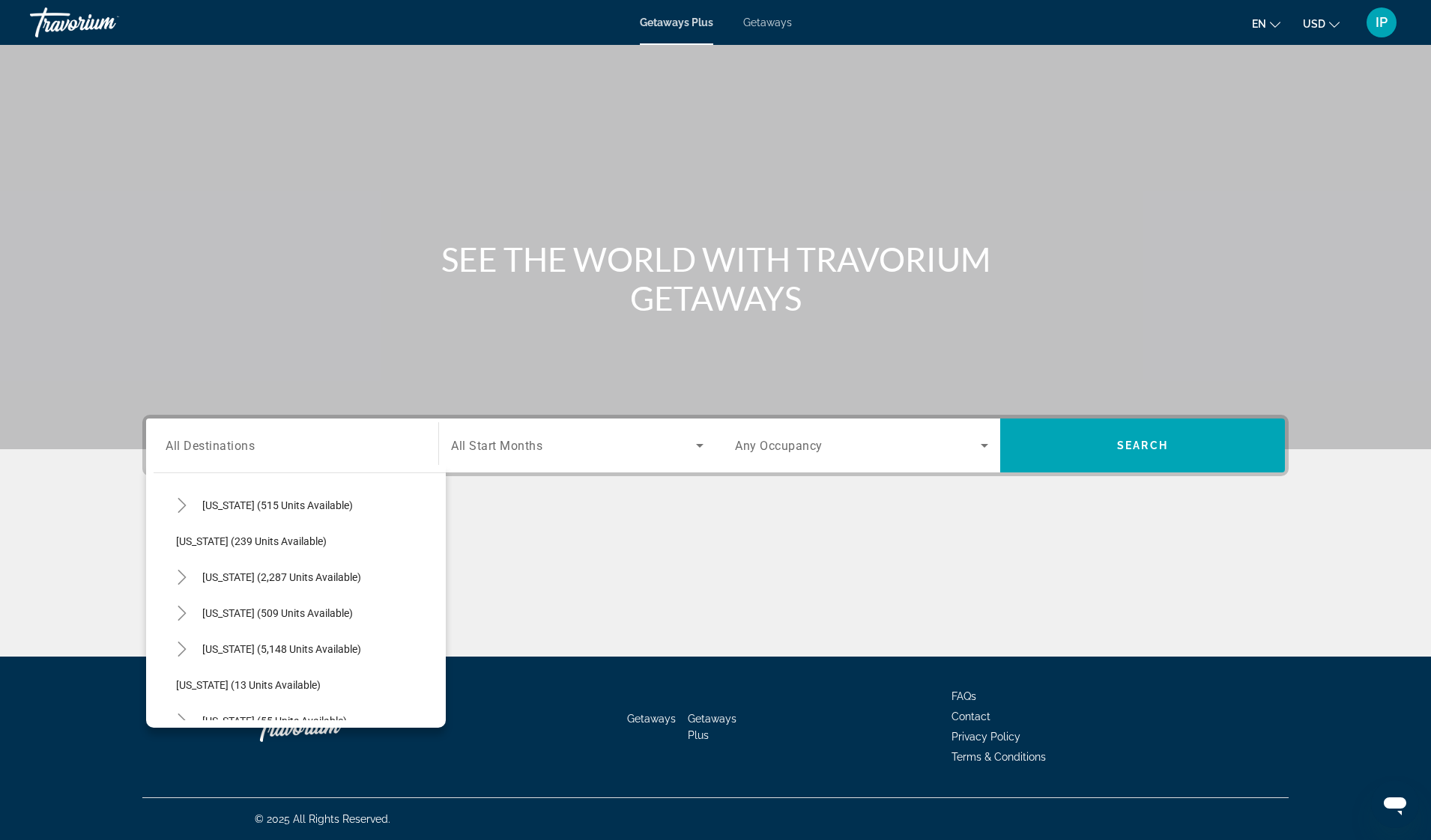
scroll to position [93, 0]
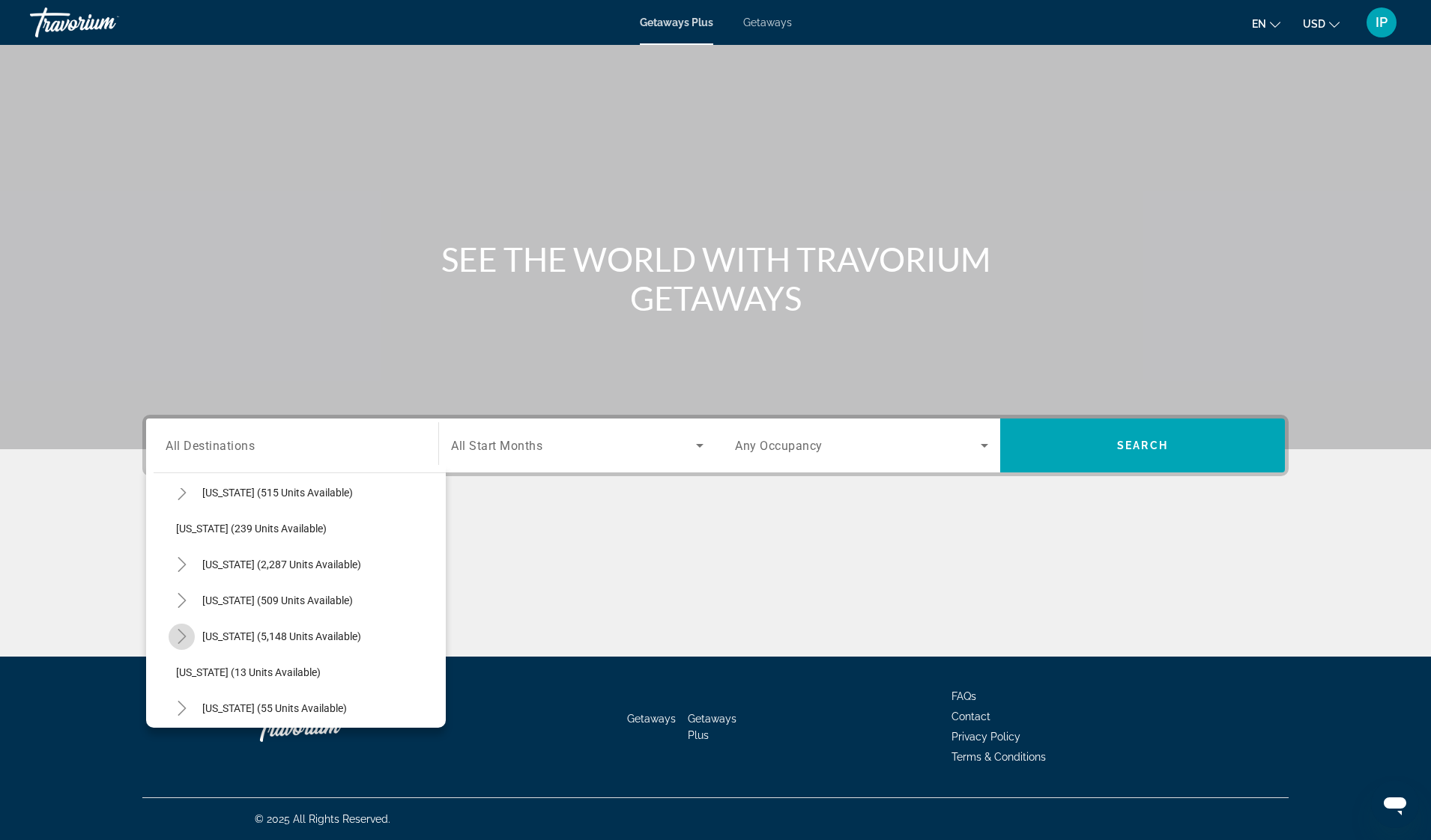
click at [186, 636] on icon "Toggle Florida (5,148 units available)" at bounding box center [182, 636] width 15 height 15
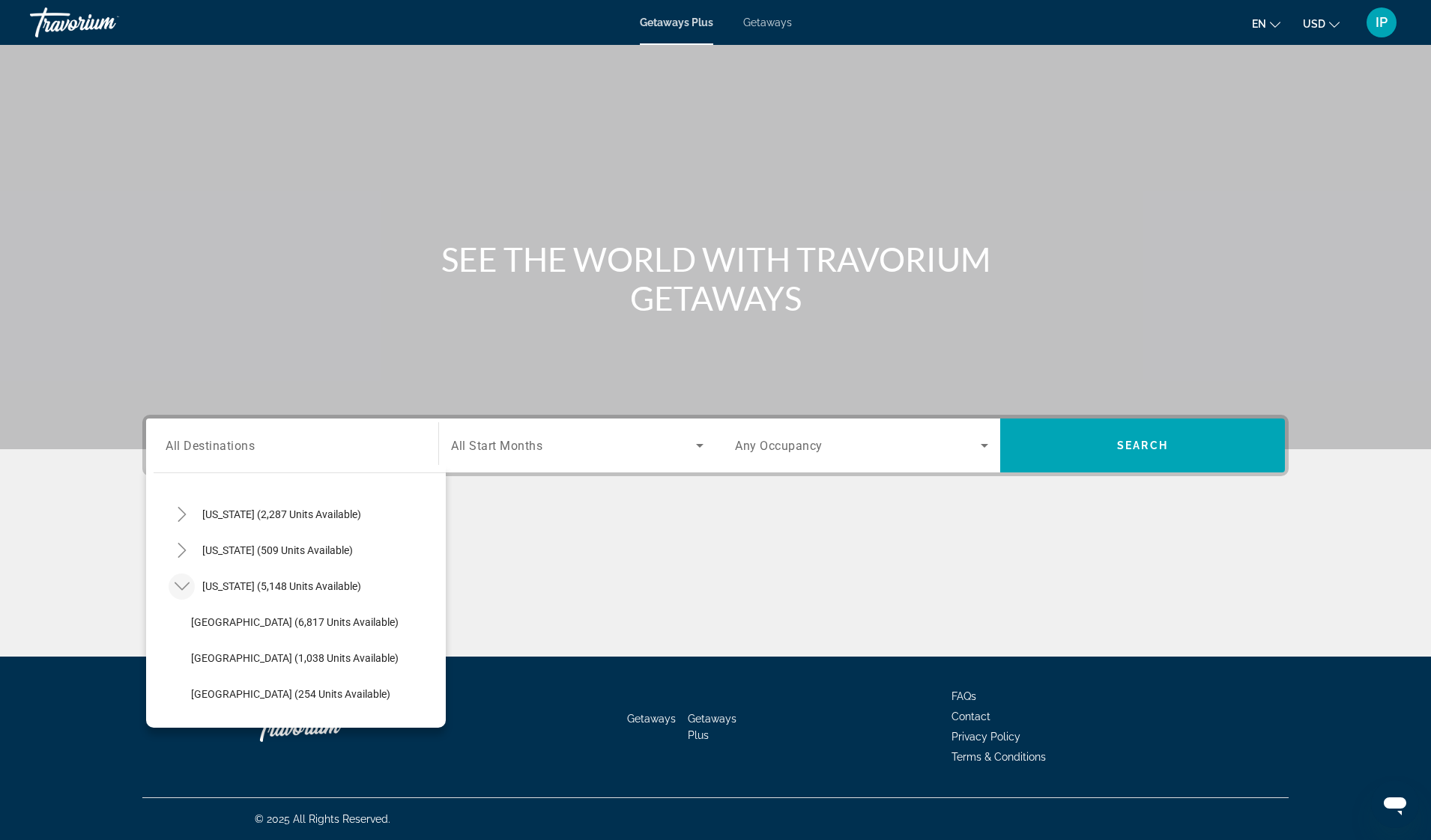
scroll to position [268, 0]
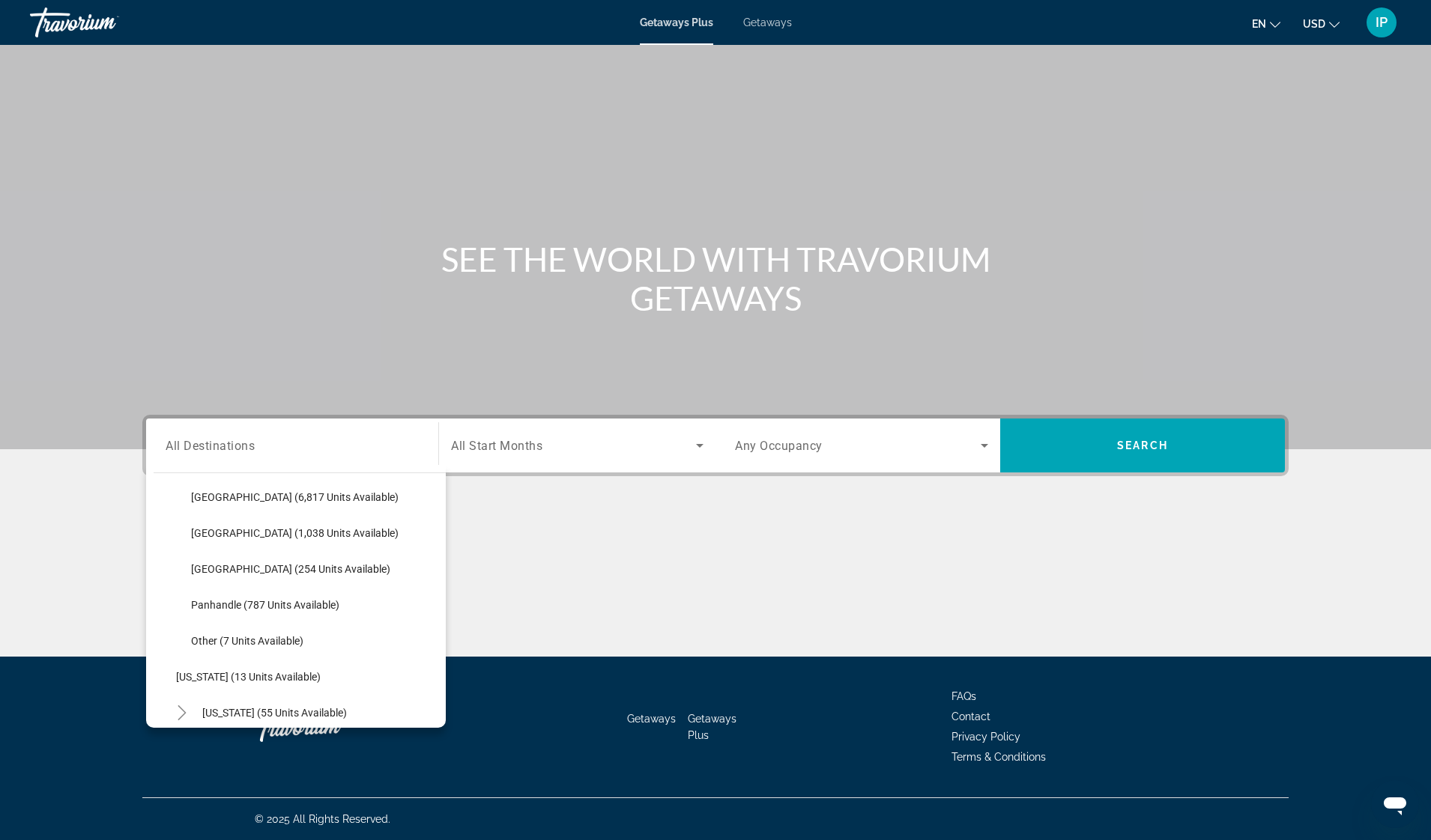
drag, startPoint x: 257, startPoint y: 539, endPoint x: 39, endPoint y: 389, distance: 264.6
click at [39, 389] on div "Main content" at bounding box center [716, 224] width 1431 height 449
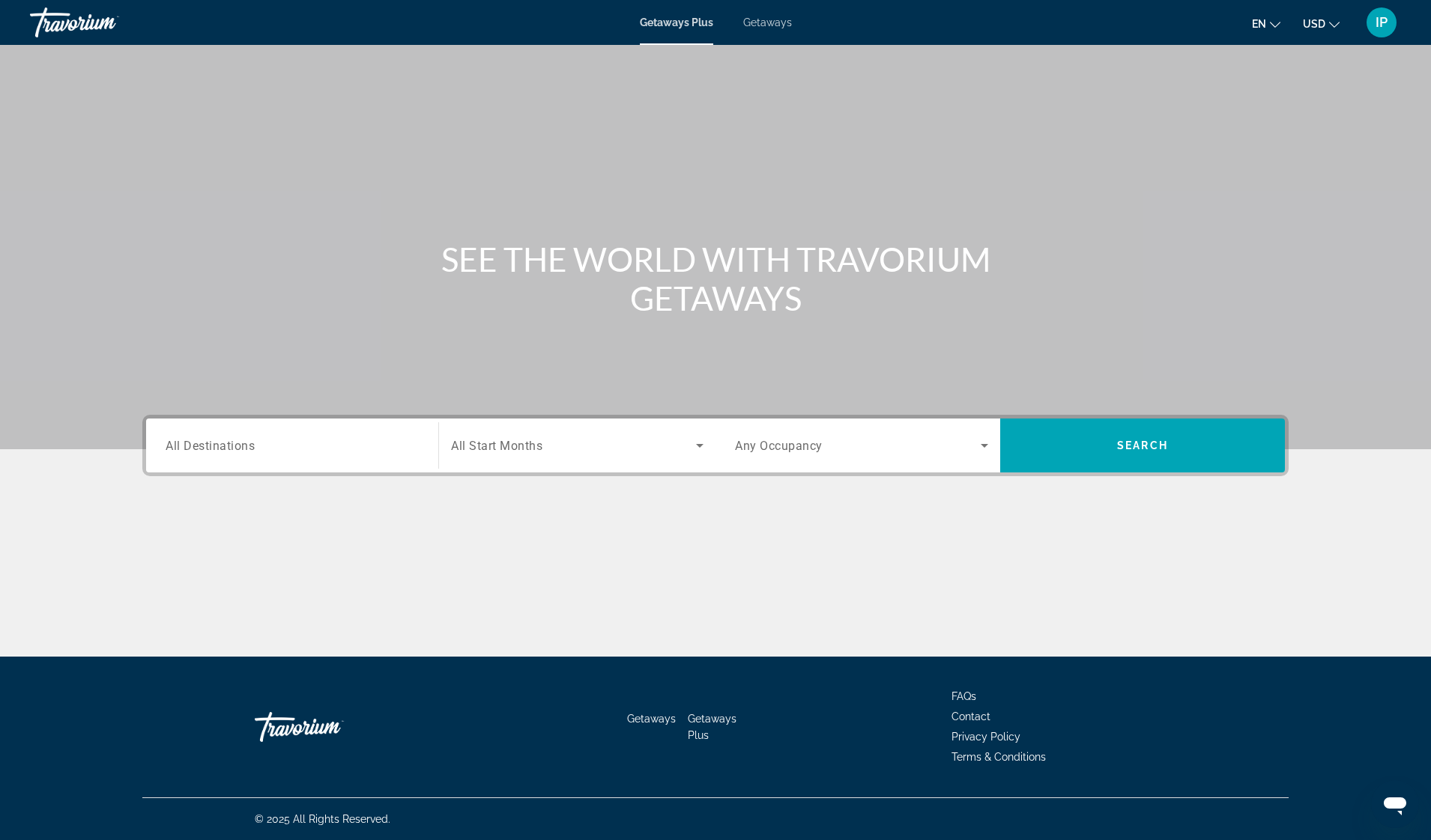
click at [225, 448] on span "All Destinations" at bounding box center [210, 445] width 89 height 15
click at [225, 448] on input "Destination All Destinations" at bounding box center [292, 446] width 253 height 18
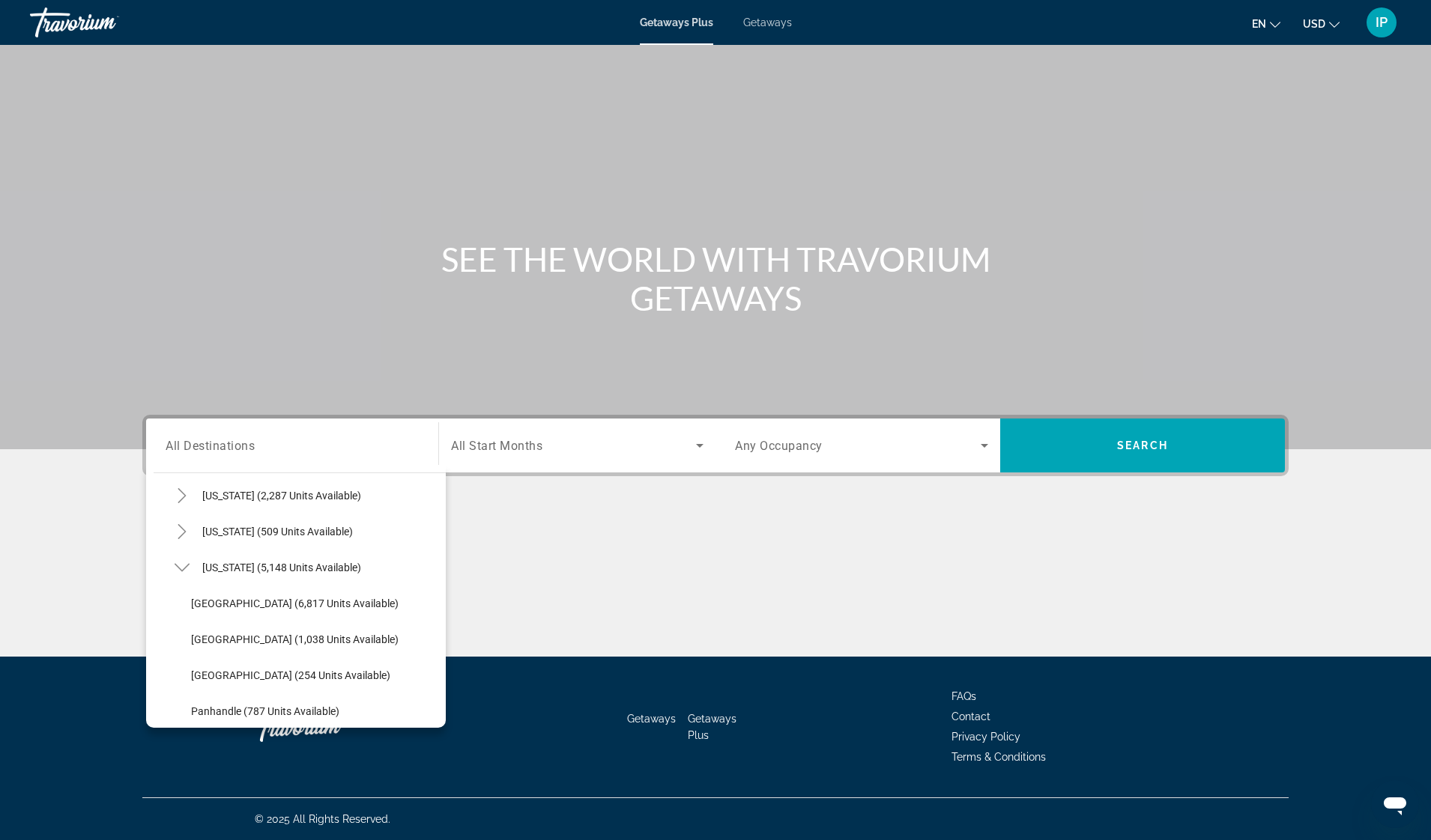
scroll to position [225, 0]
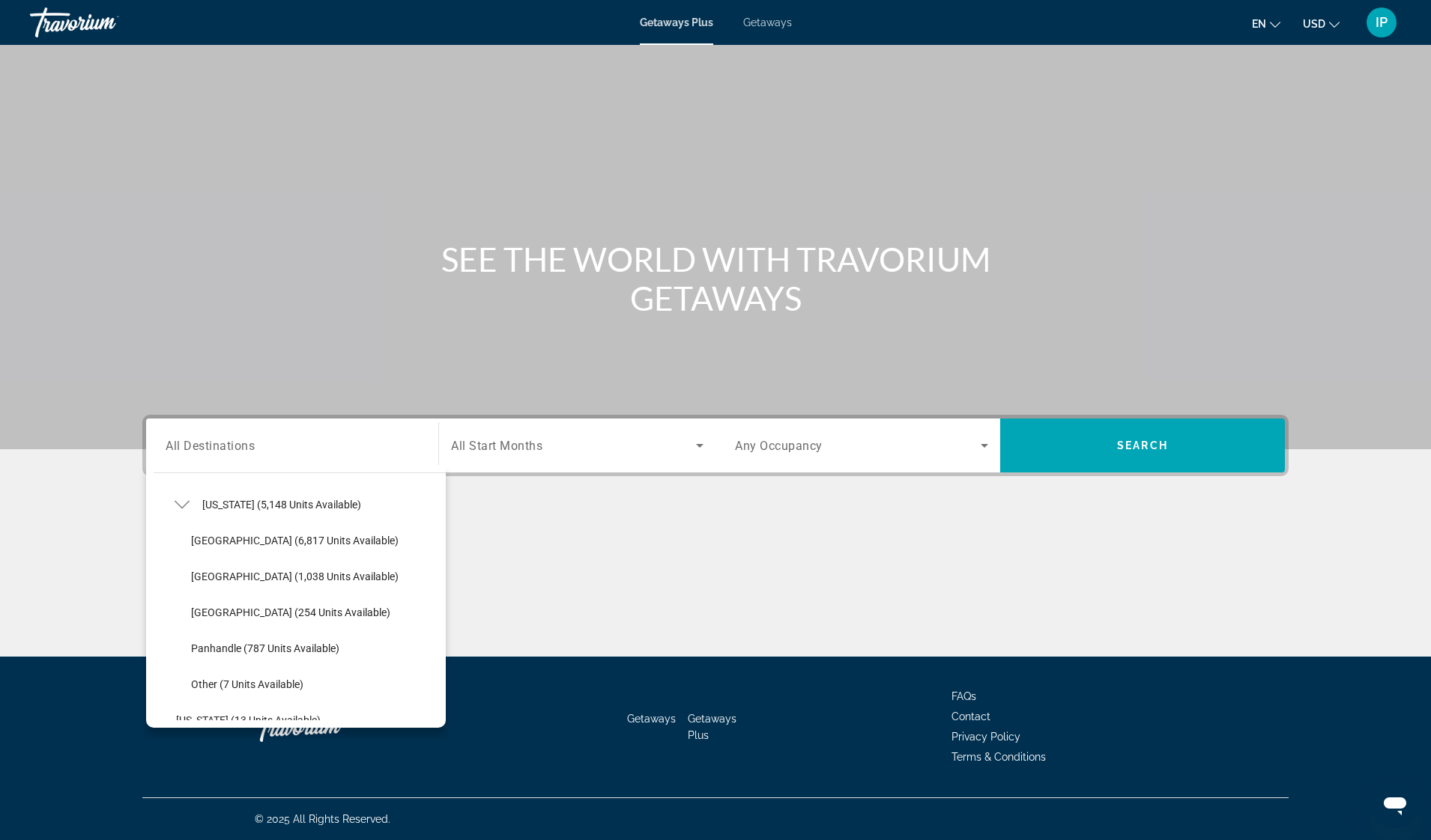
click at [436, 723] on div "All destinations [GEOGRAPHIC_DATA] (32,642 units available) [US_STATE] (515 uni…" at bounding box center [296, 596] width 300 height 263
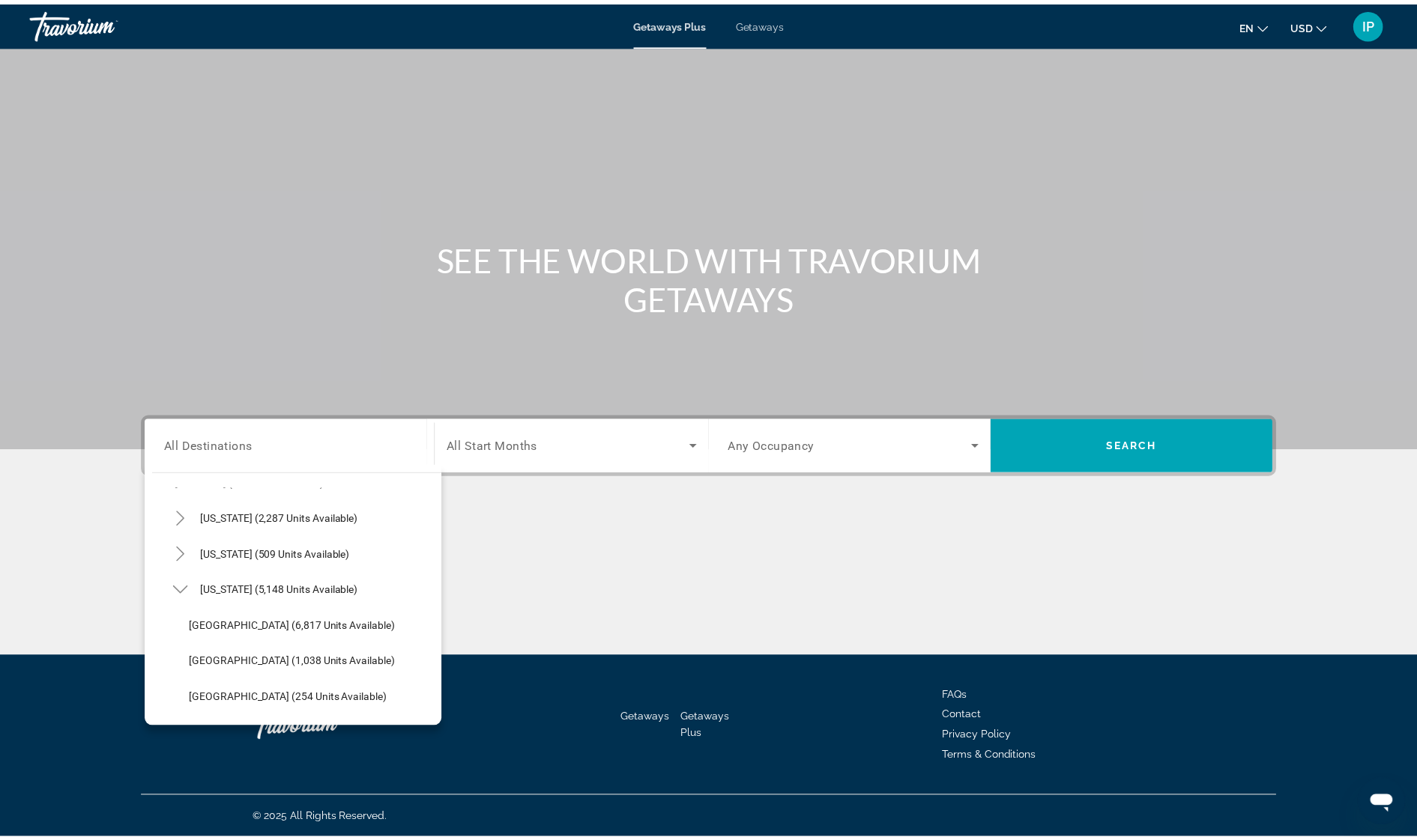
scroll to position [136, 0]
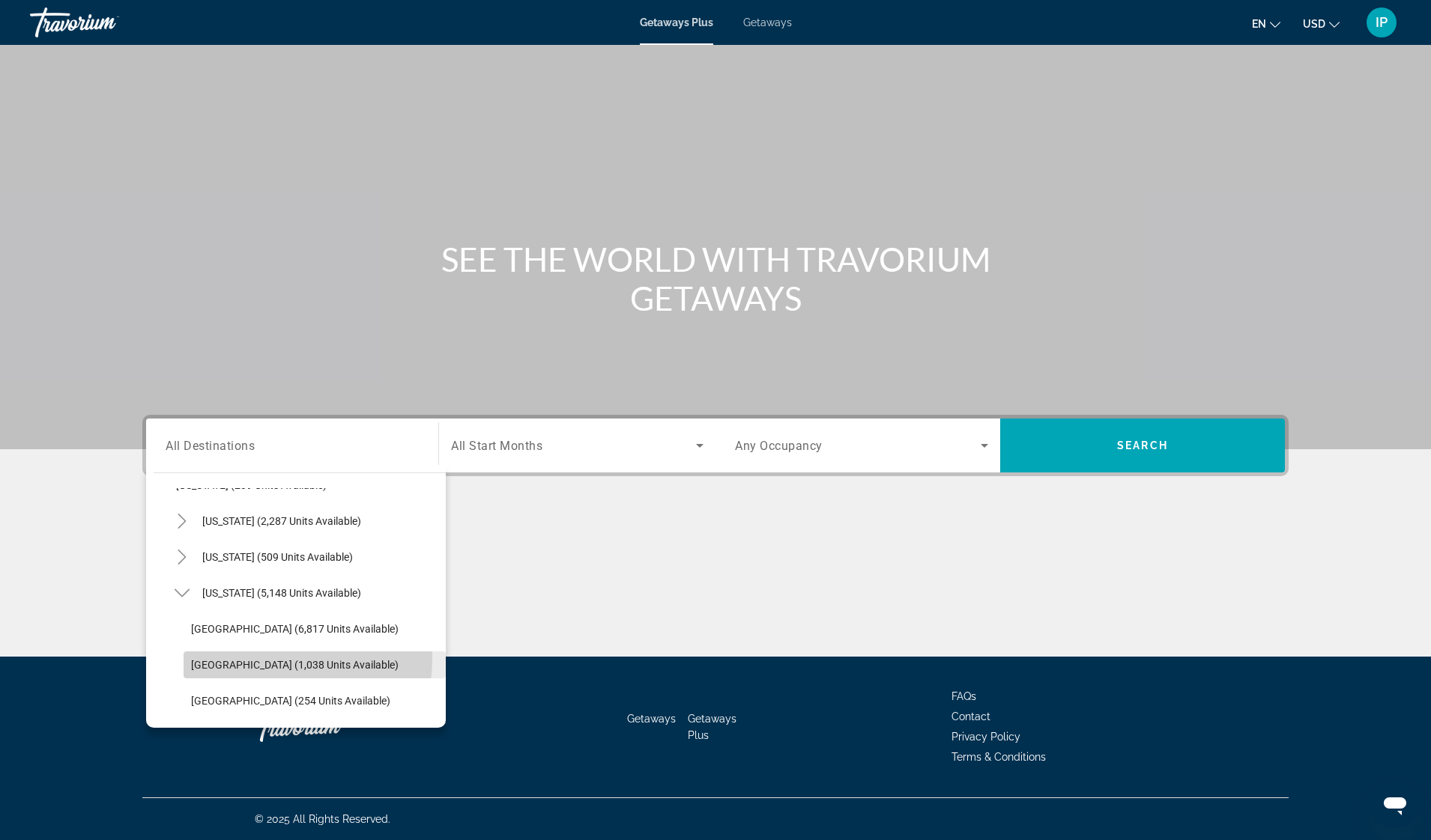
click at [258, 659] on span "[GEOGRAPHIC_DATA] (1,038 units available)" at bounding box center [294, 665] width 208 height 12
type input "**********"
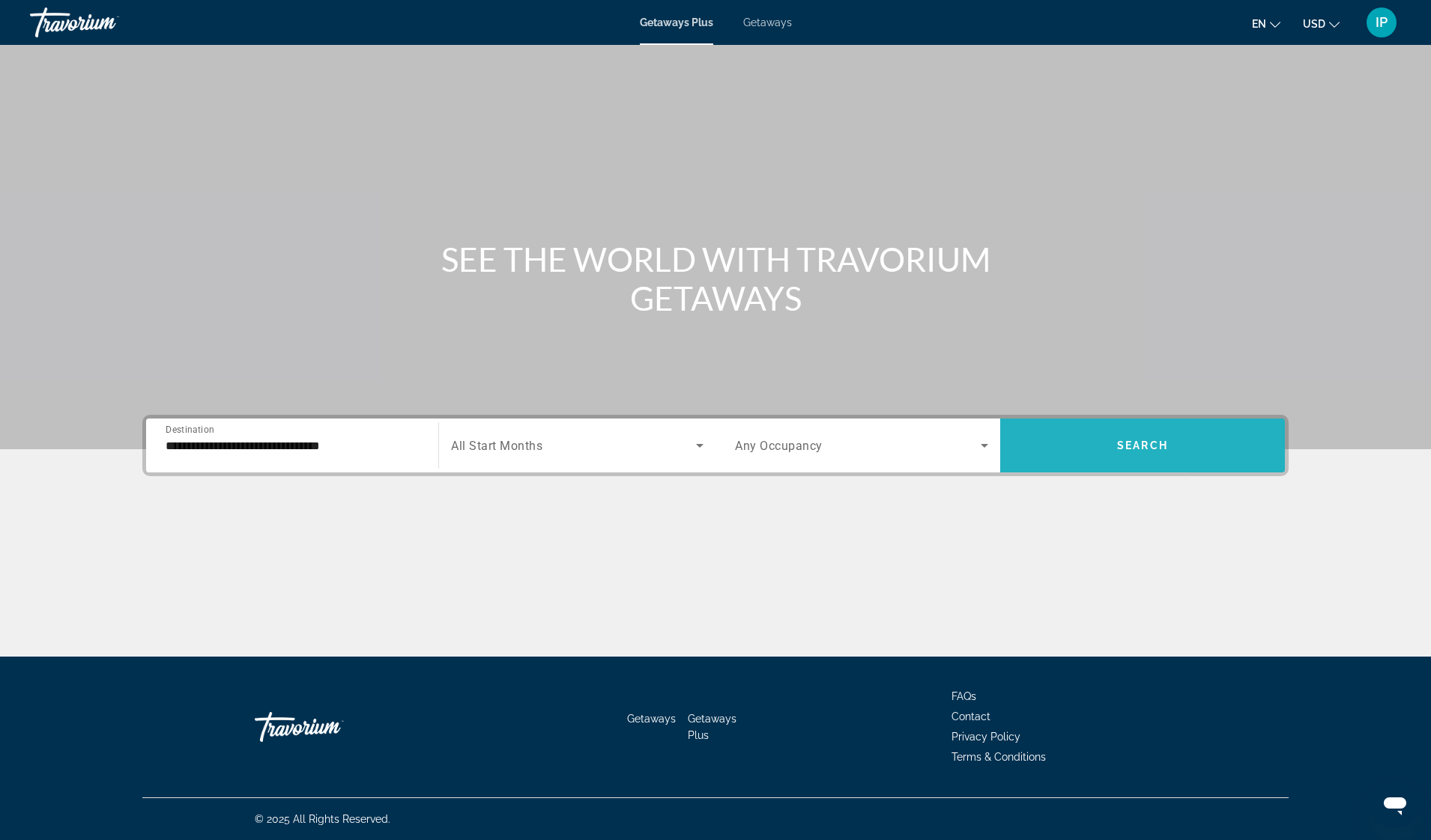
click at [1191, 442] on span "Search widget" at bounding box center [1143, 446] width 285 height 36
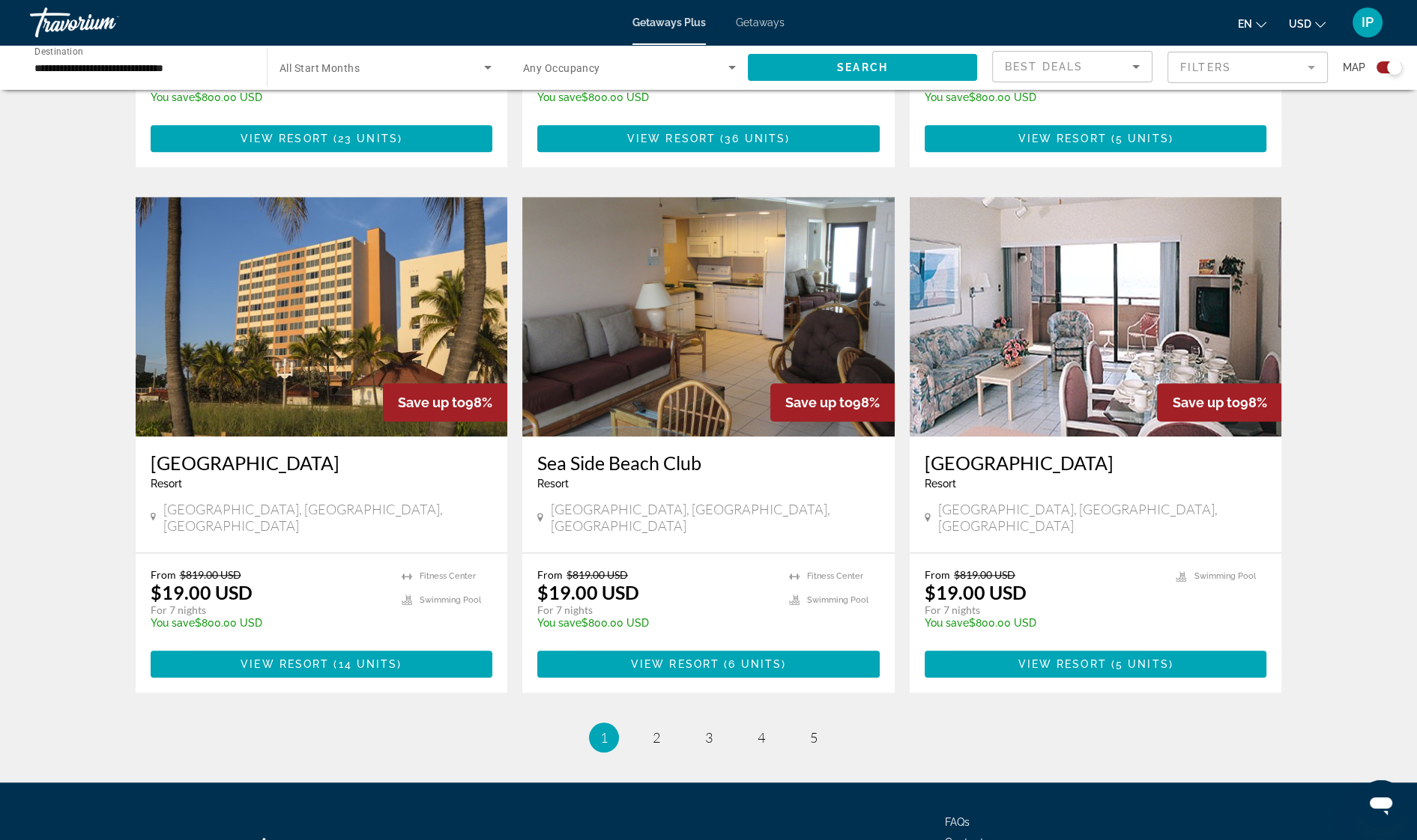
scroll to position [2045, 0]
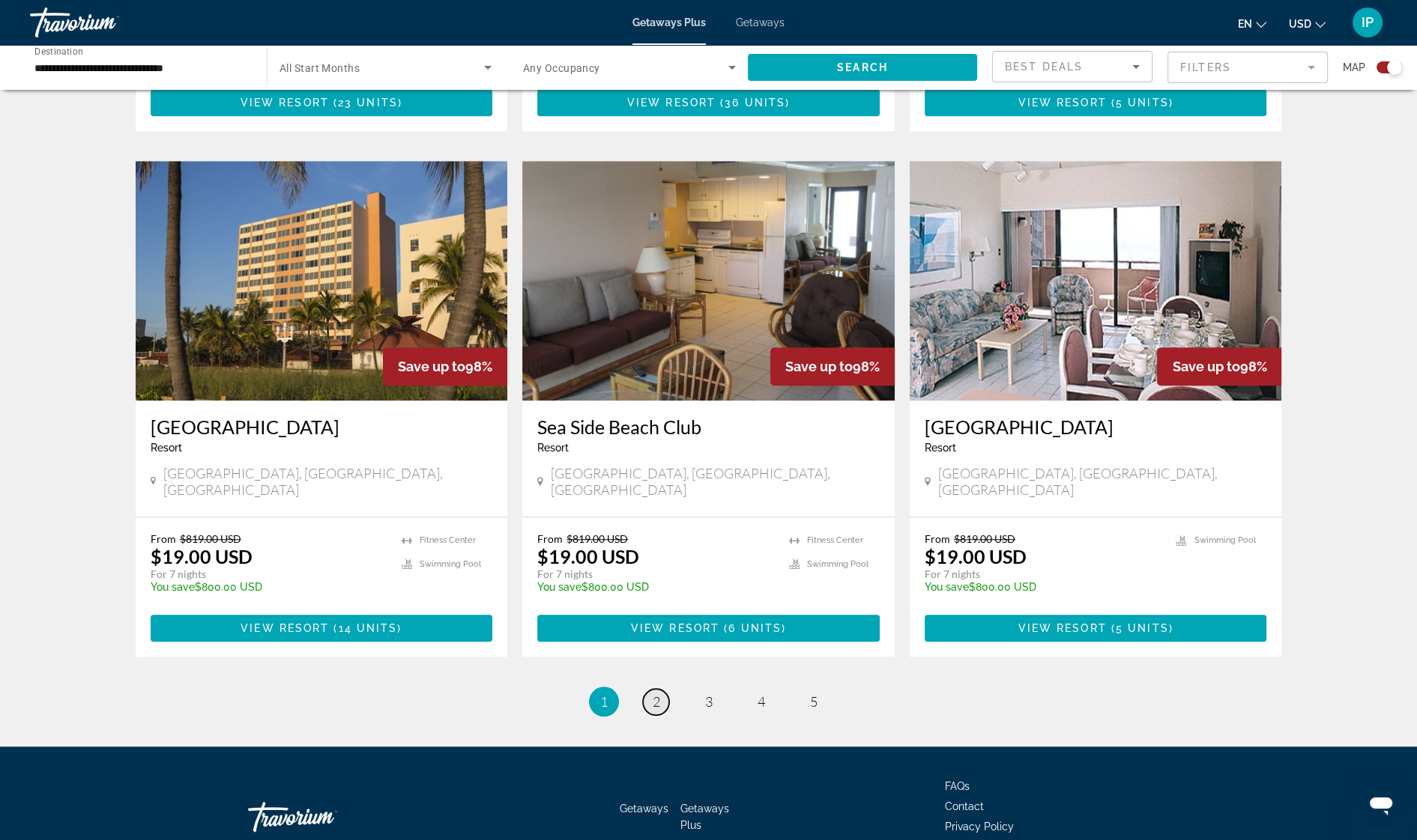
click at [653, 694] on span "2" at bounding box center [656, 701] width 8 height 16
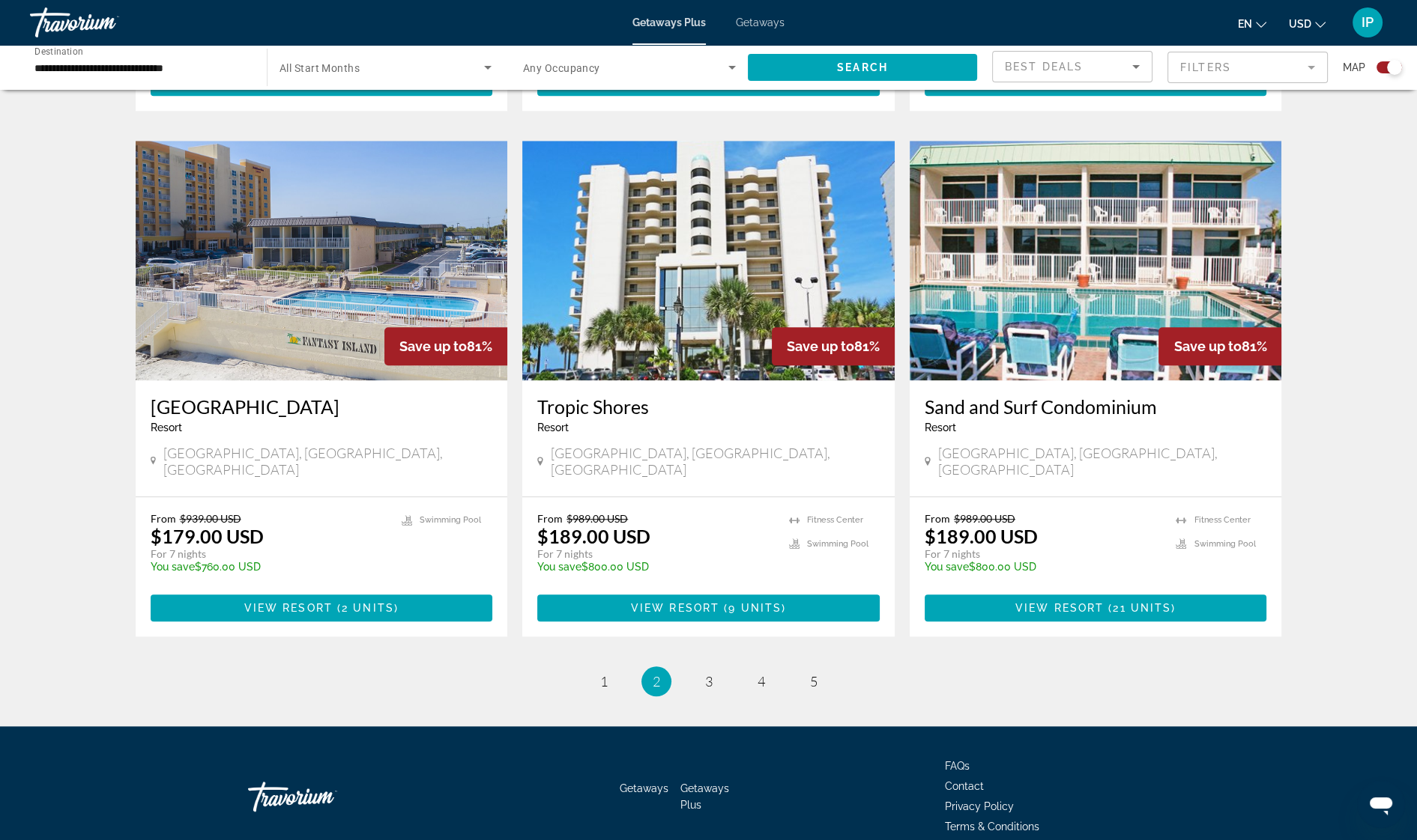
scroll to position [2067, 0]
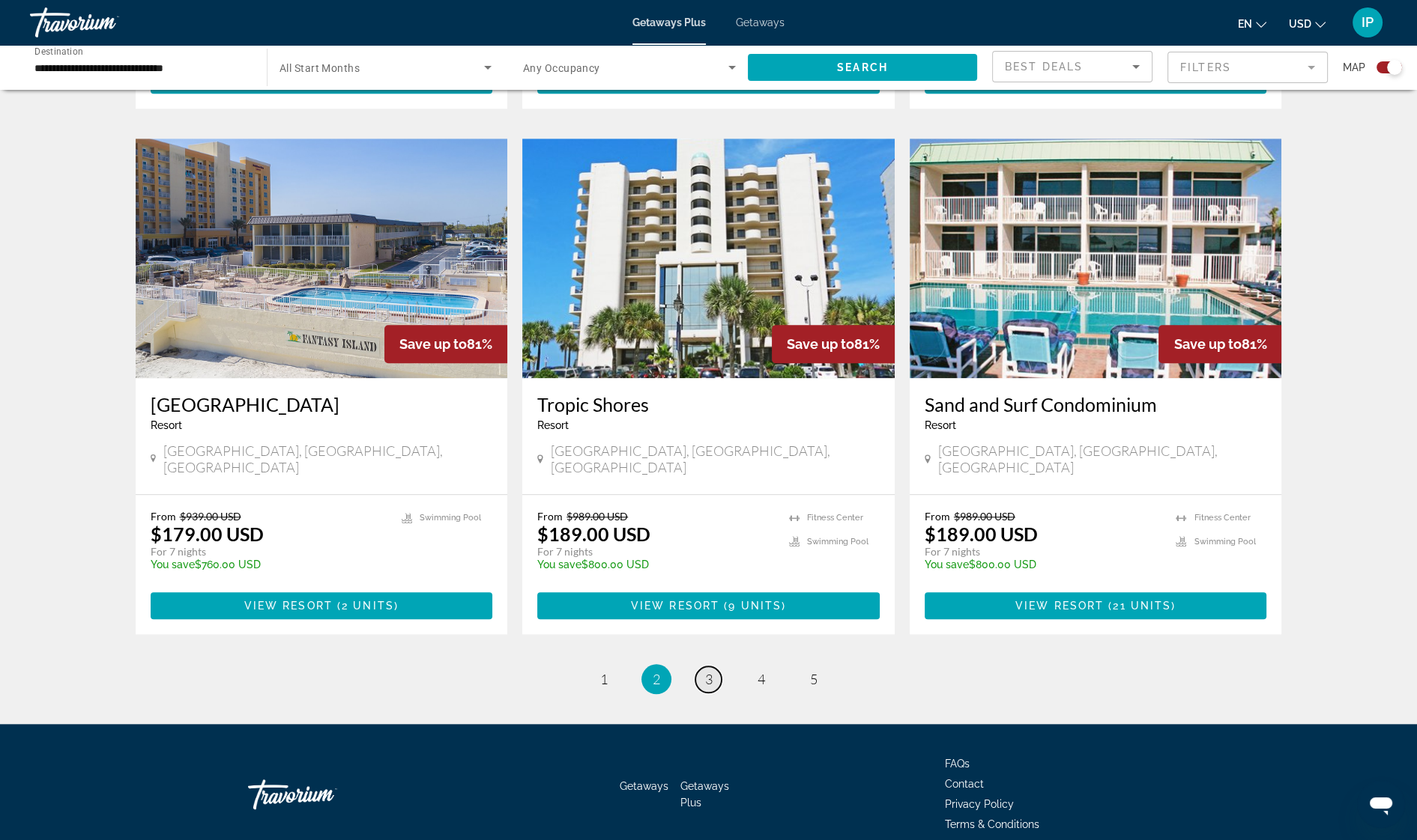
click at [714, 666] on link "page 3" at bounding box center [708, 679] width 27 height 27
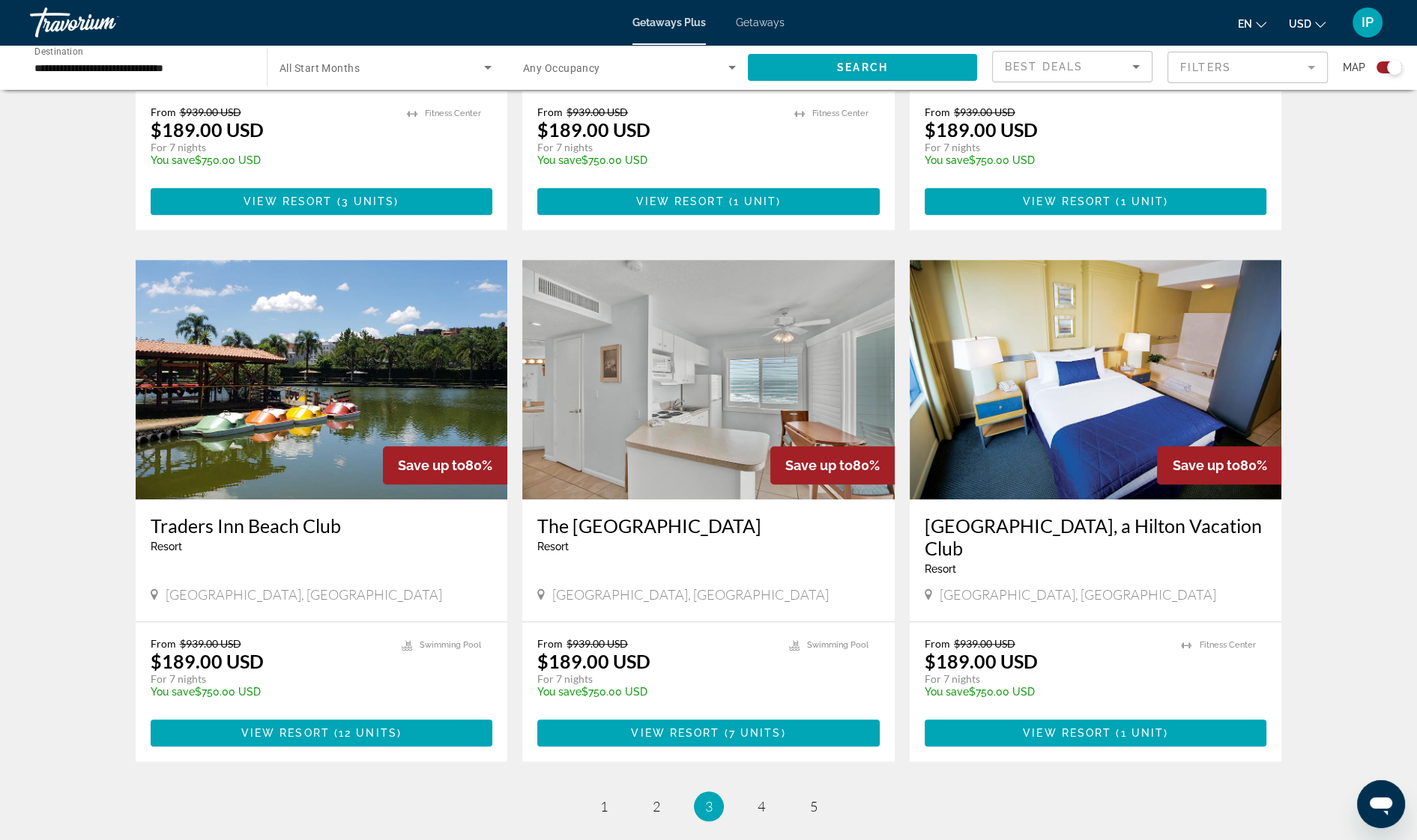
scroll to position [1929, 0]
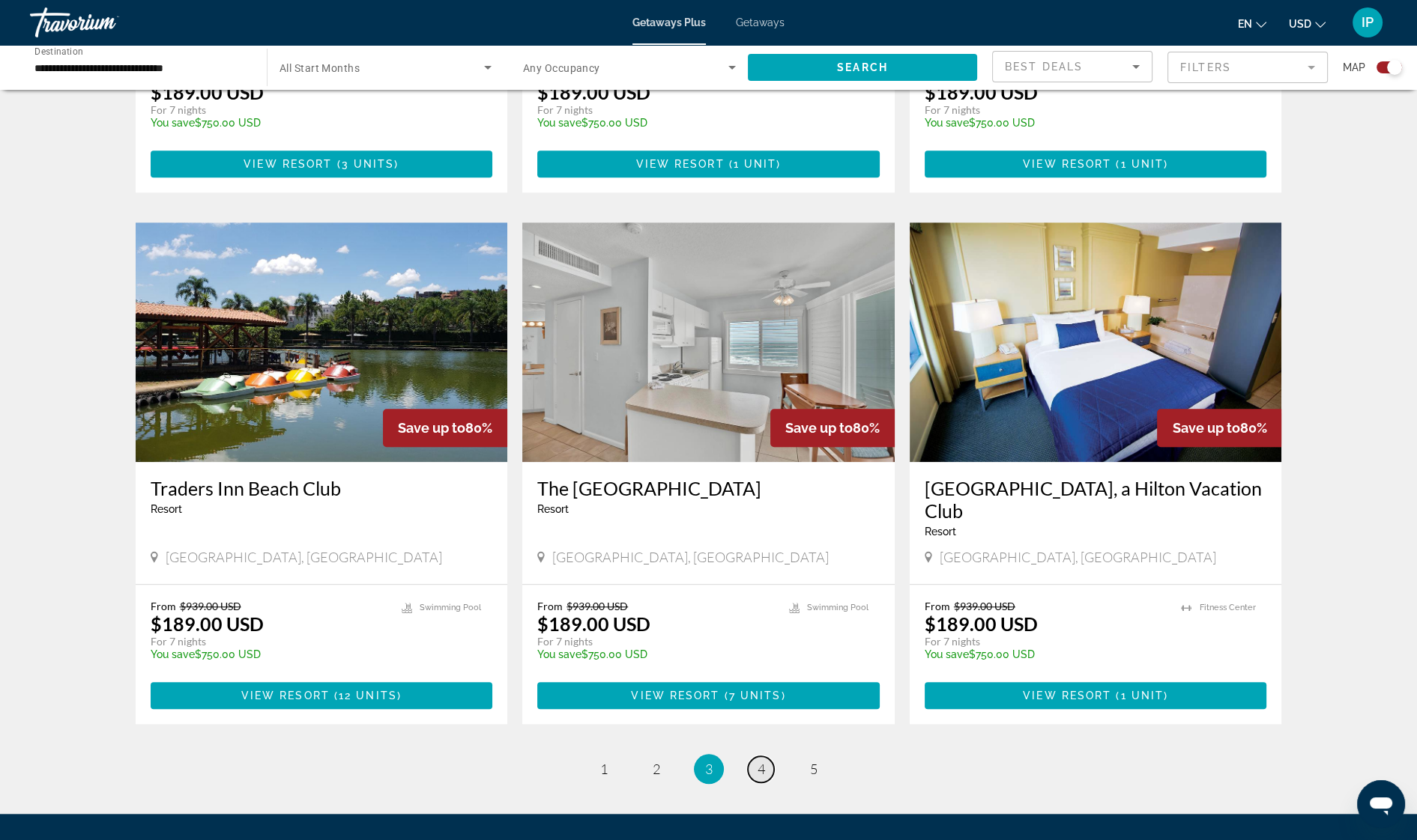
click at [764, 756] on link "page 4" at bounding box center [761, 769] width 27 height 27
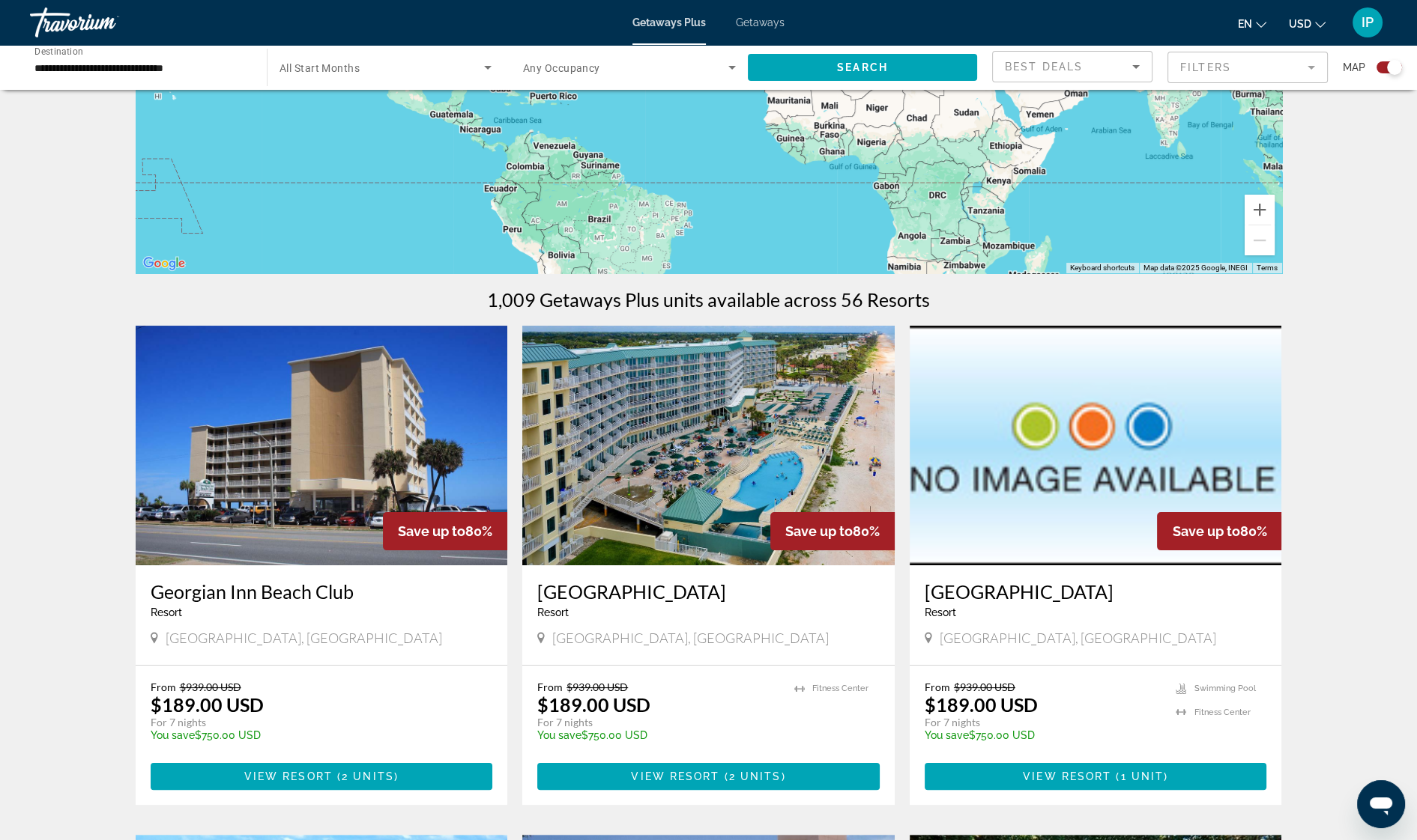
scroll to position [381, 0]
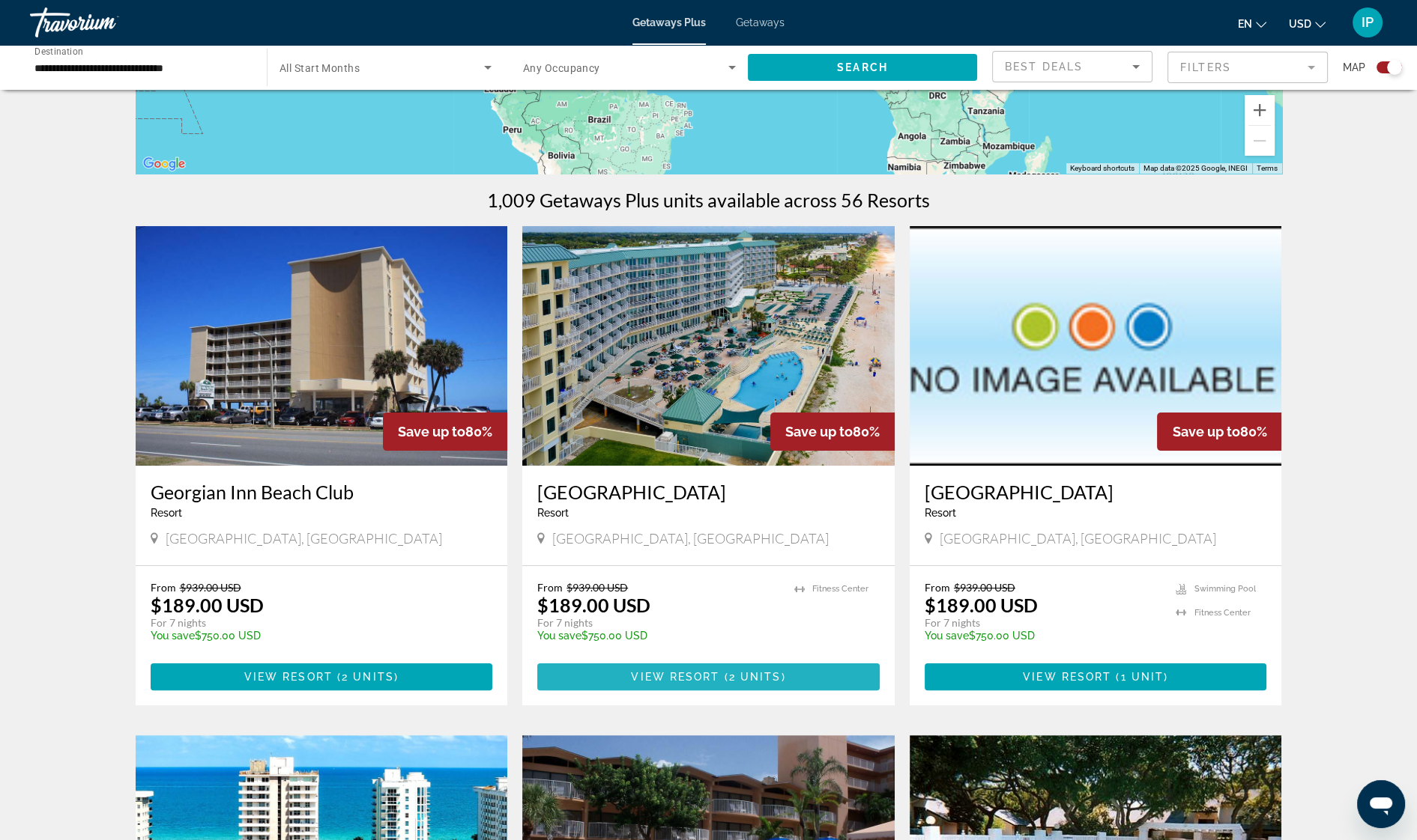
click at [712, 674] on span "View Resort" at bounding box center [674, 677] width 88 height 12
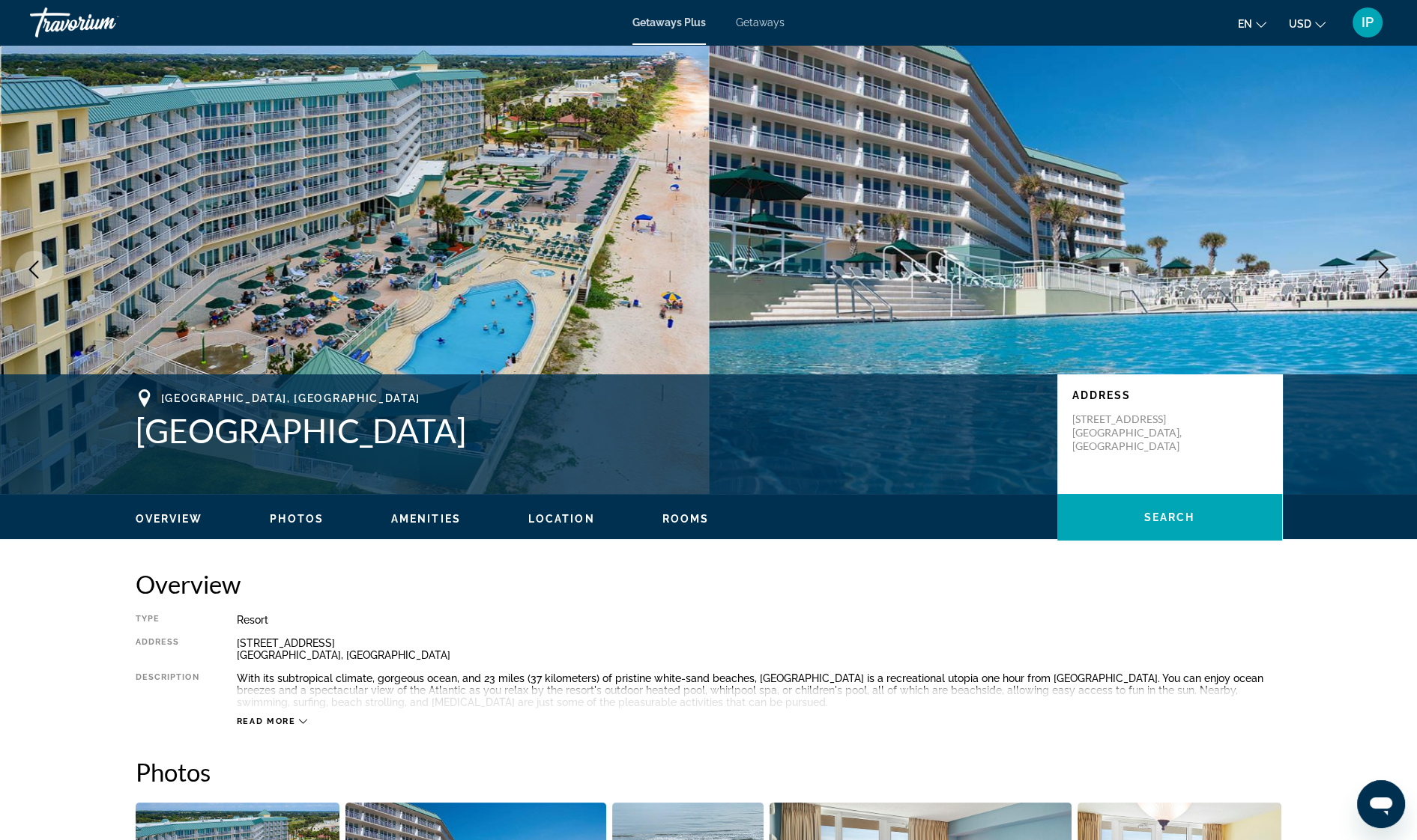
click at [1379, 269] on icon "Next image" at bounding box center [1383, 269] width 18 height 18
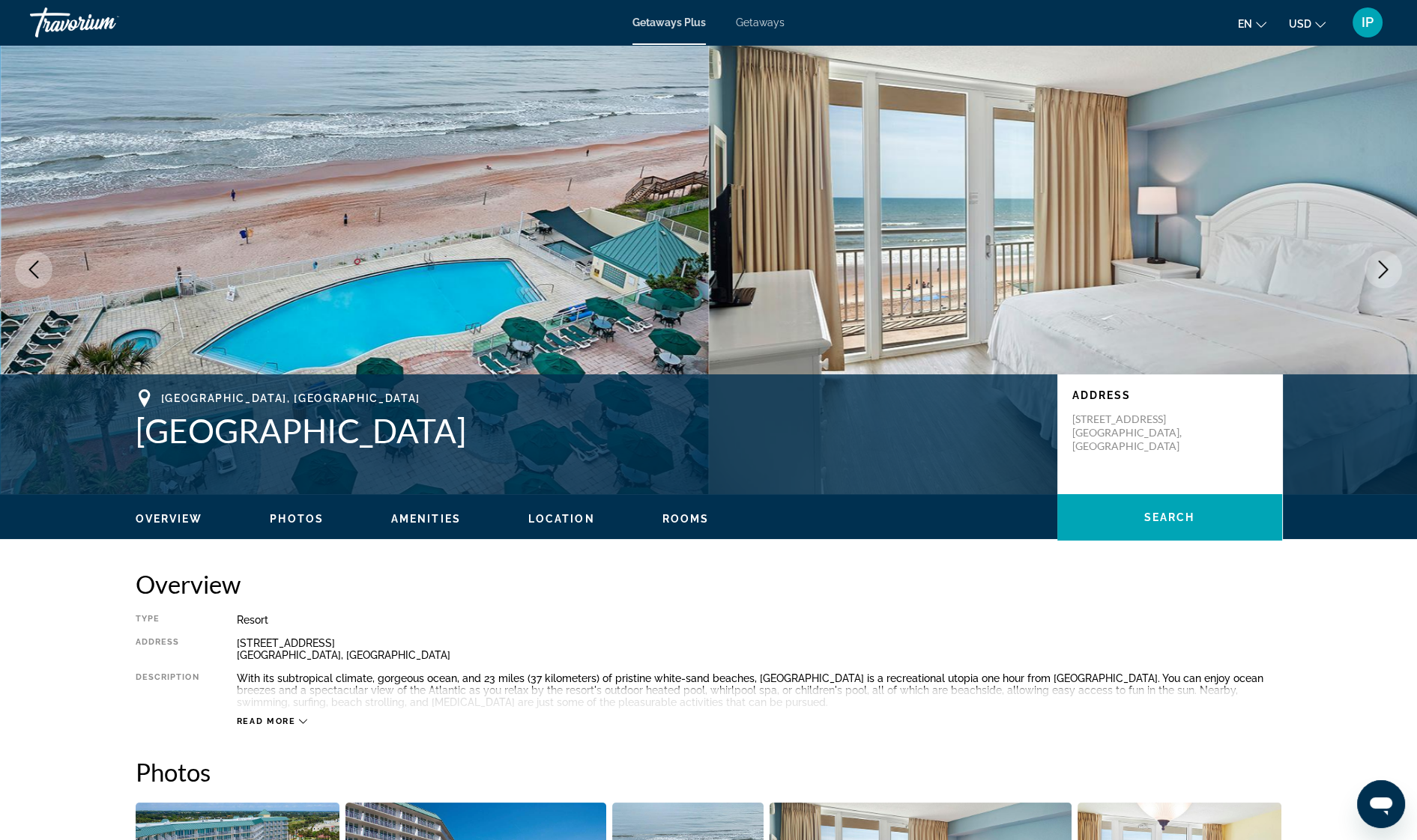
click at [1380, 267] on icon "Next image" at bounding box center [1383, 269] width 18 height 18
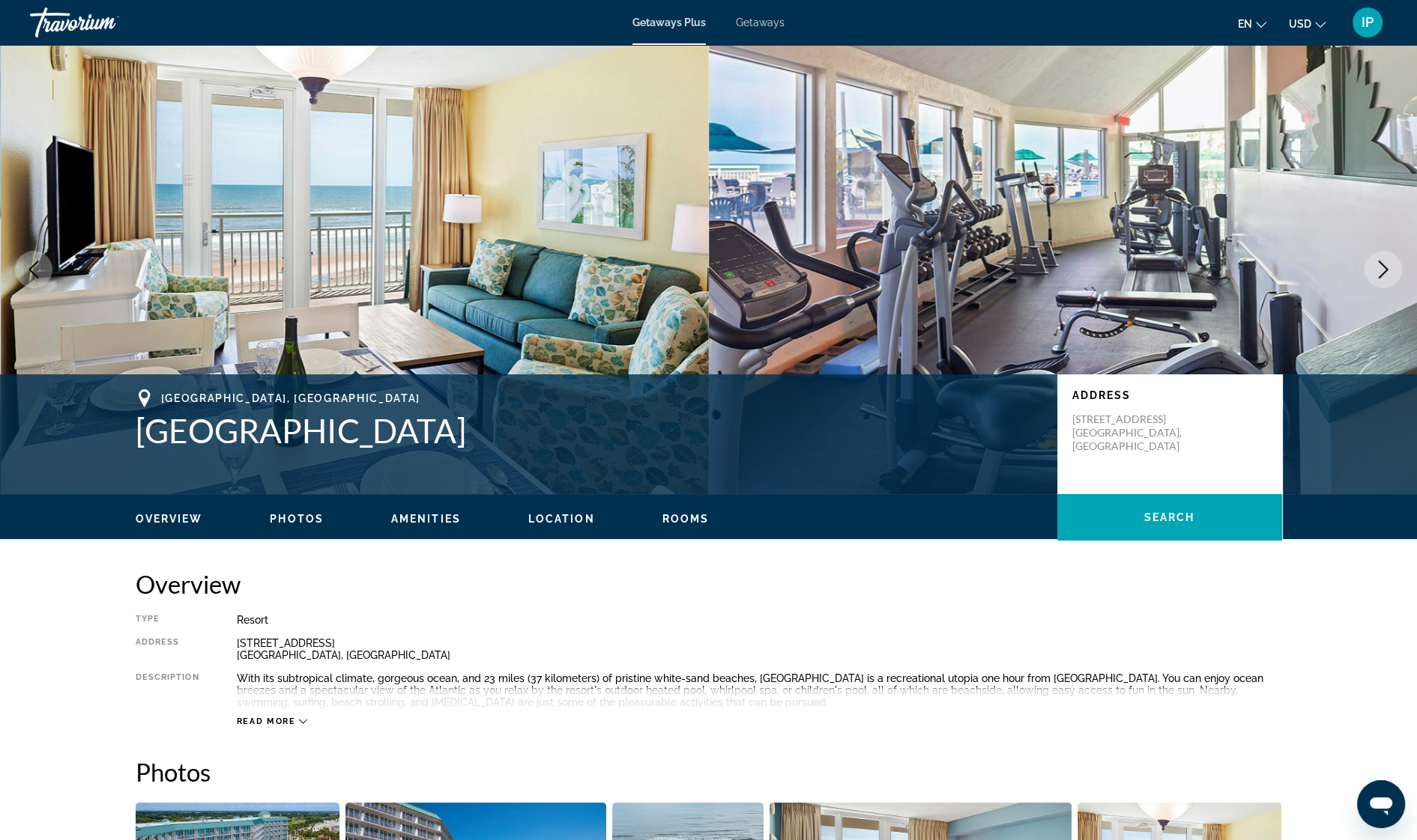
click at [1380, 267] on icon "Next image" at bounding box center [1383, 269] width 18 height 18
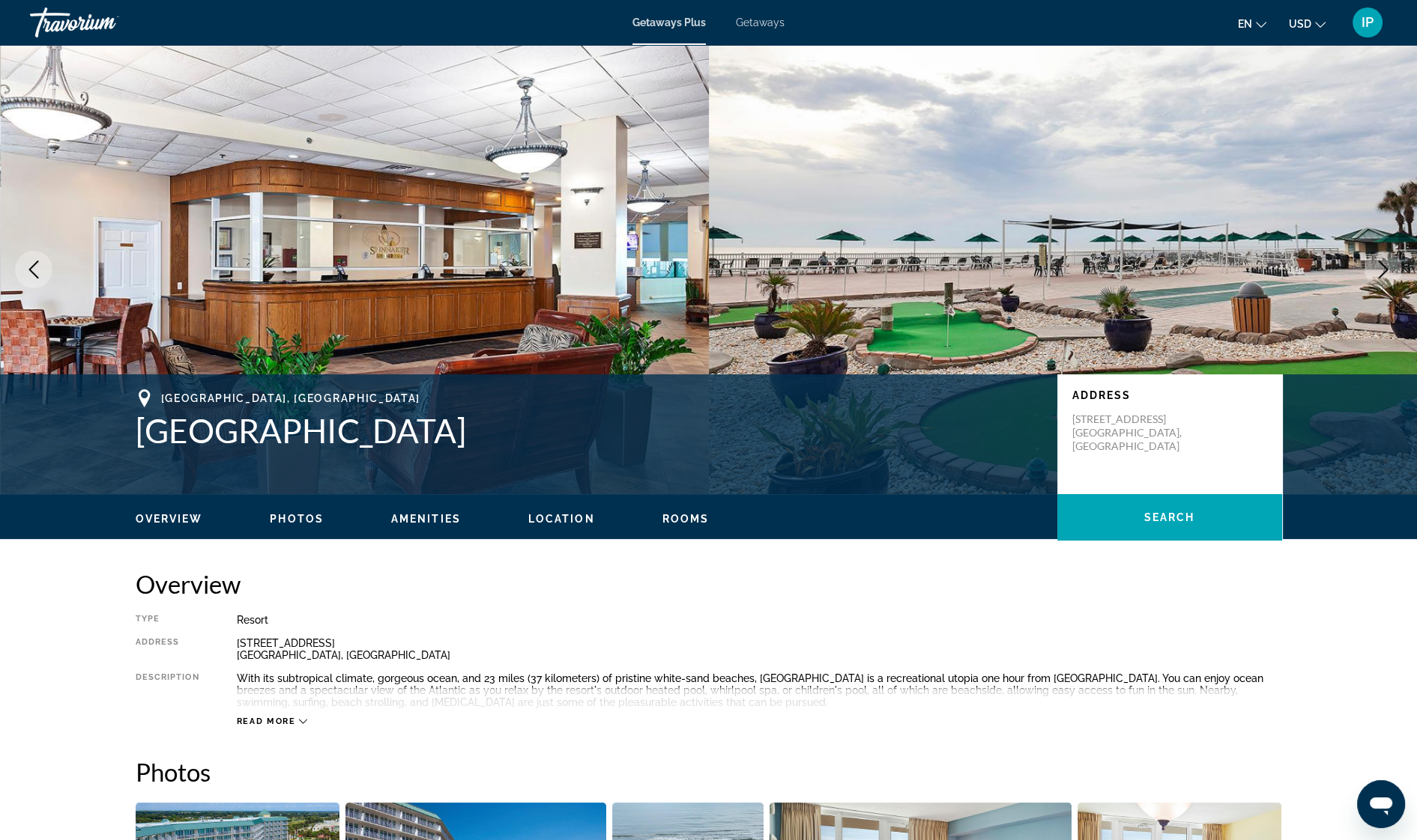
click at [1380, 267] on icon "Next image" at bounding box center [1383, 269] width 18 height 18
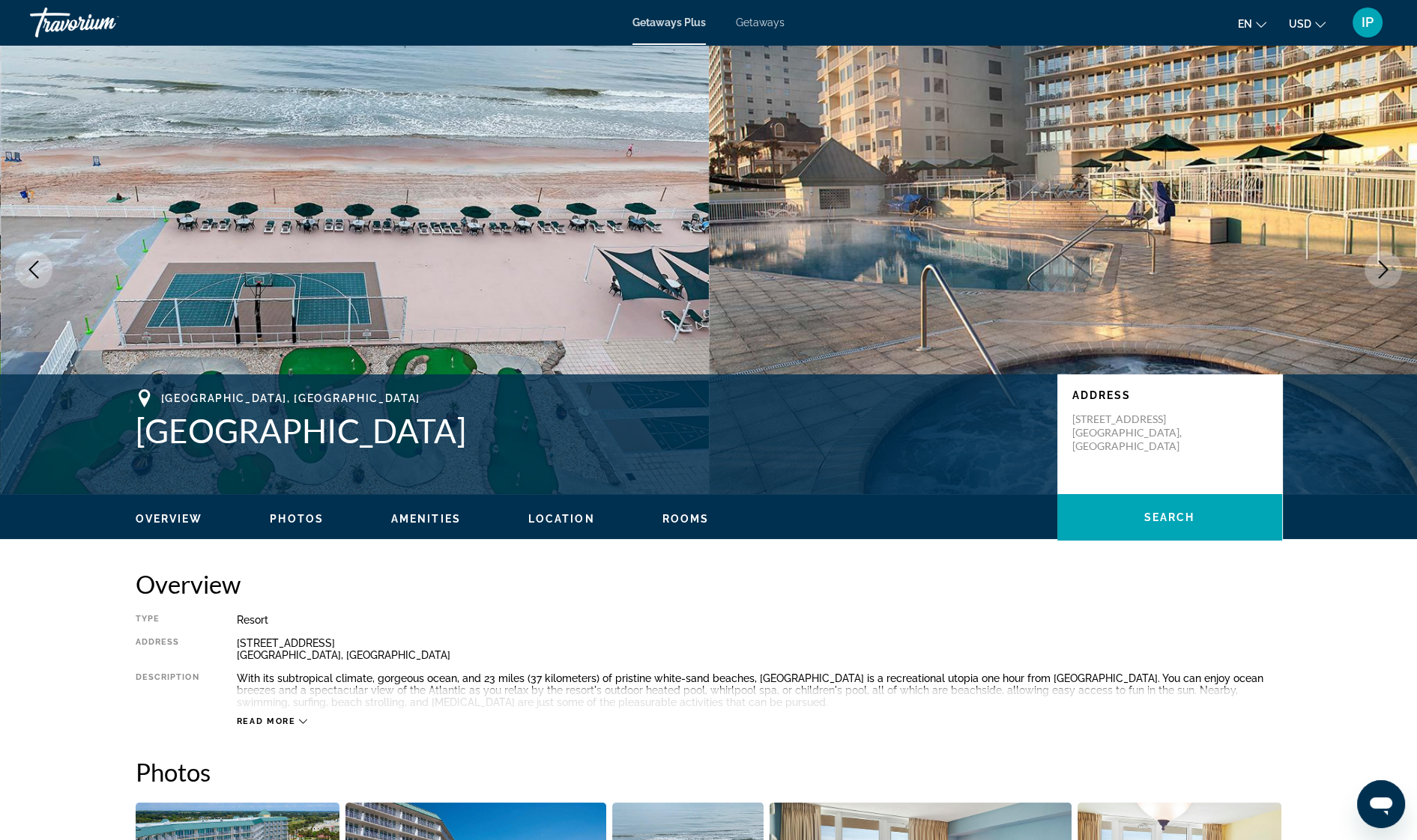
click at [1380, 267] on icon "Next image" at bounding box center [1383, 269] width 18 height 18
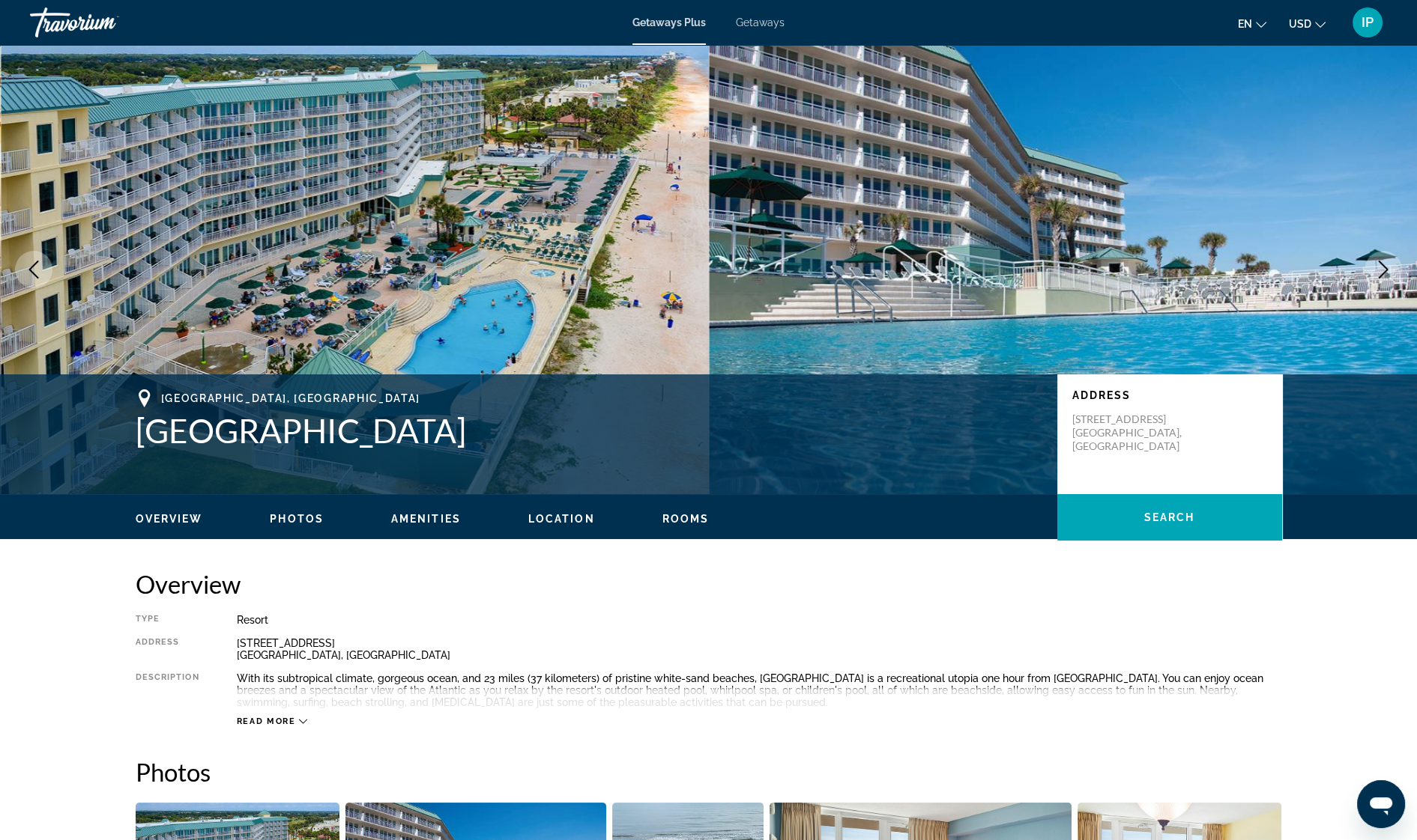
click at [1380, 267] on icon "Next image" at bounding box center [1383, 269] width 18 height 18
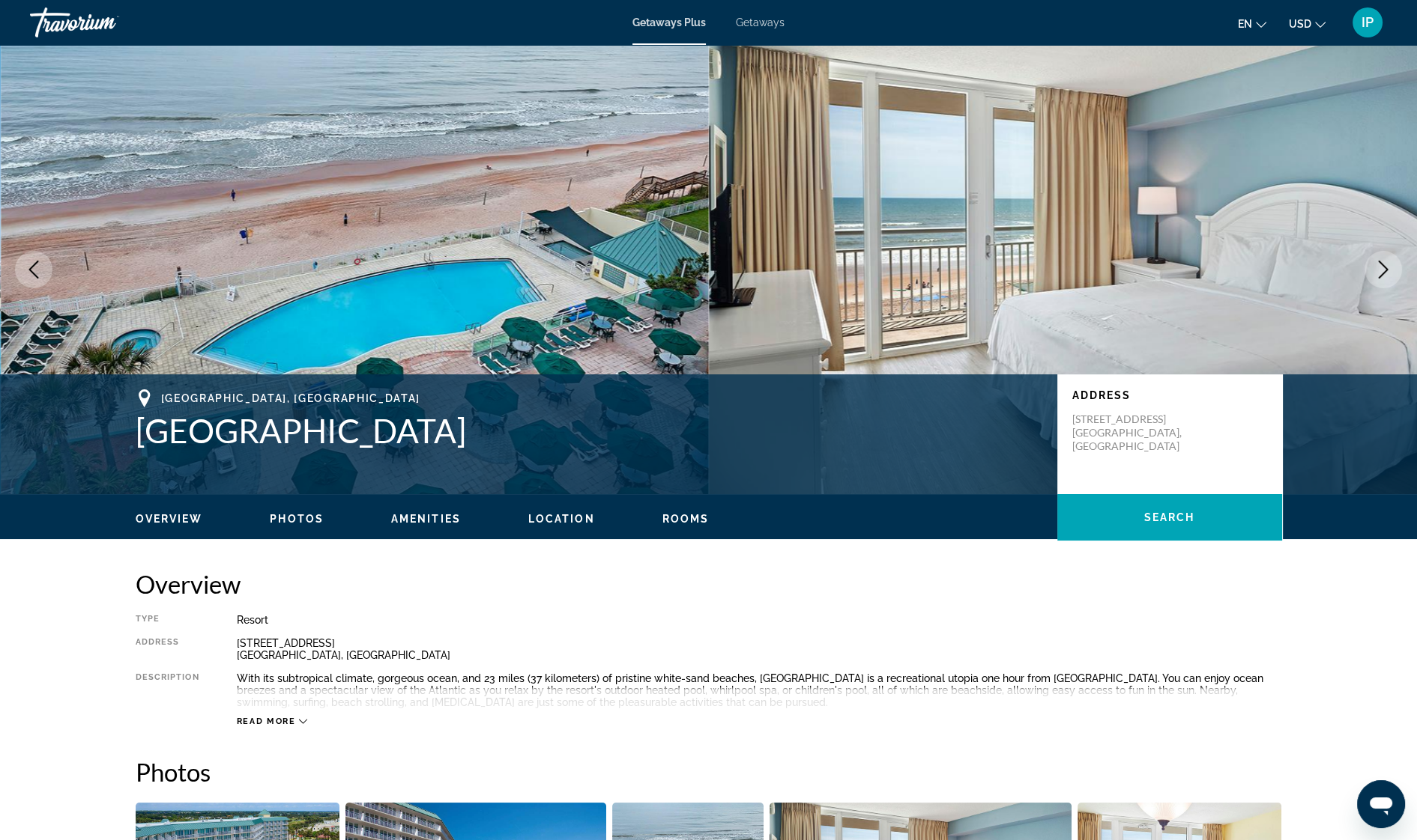
click at [1380, 267] on icon "Next image" at bounding box center [1383, 269] width 18 height 18
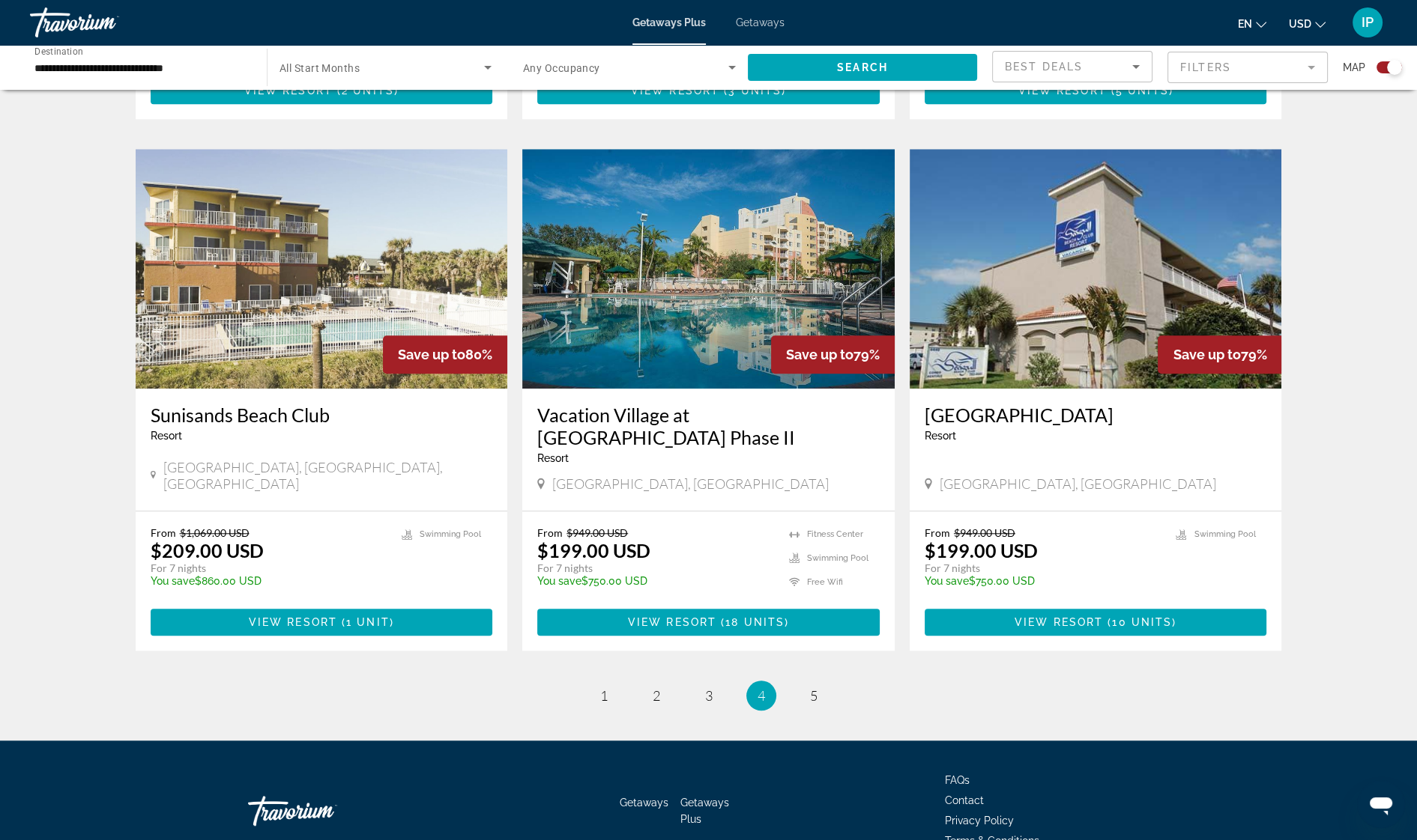
scroll to position [2067, 0]
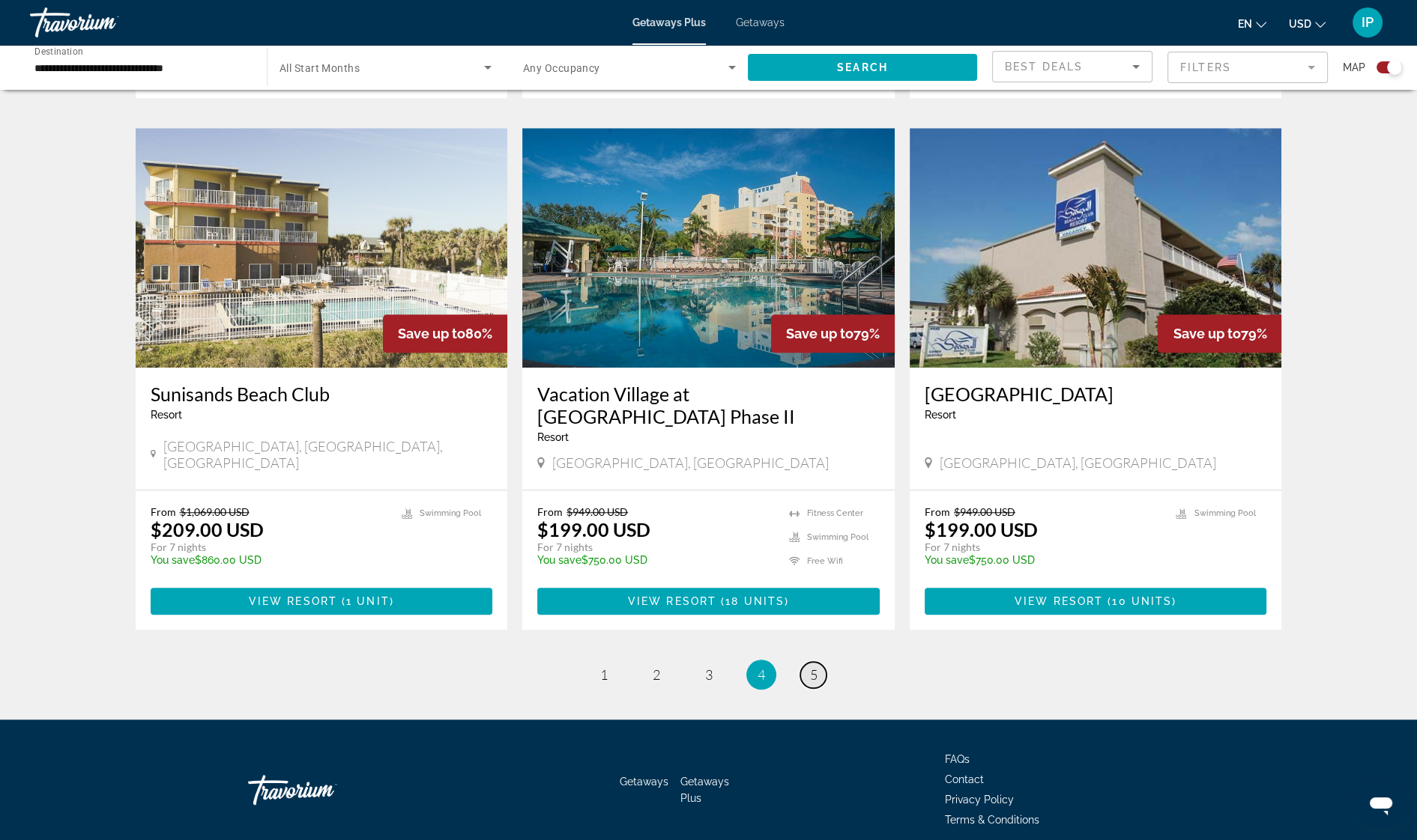
click at [814, 666] on span "5" at bounding box center [813, 674] width 8 height 16
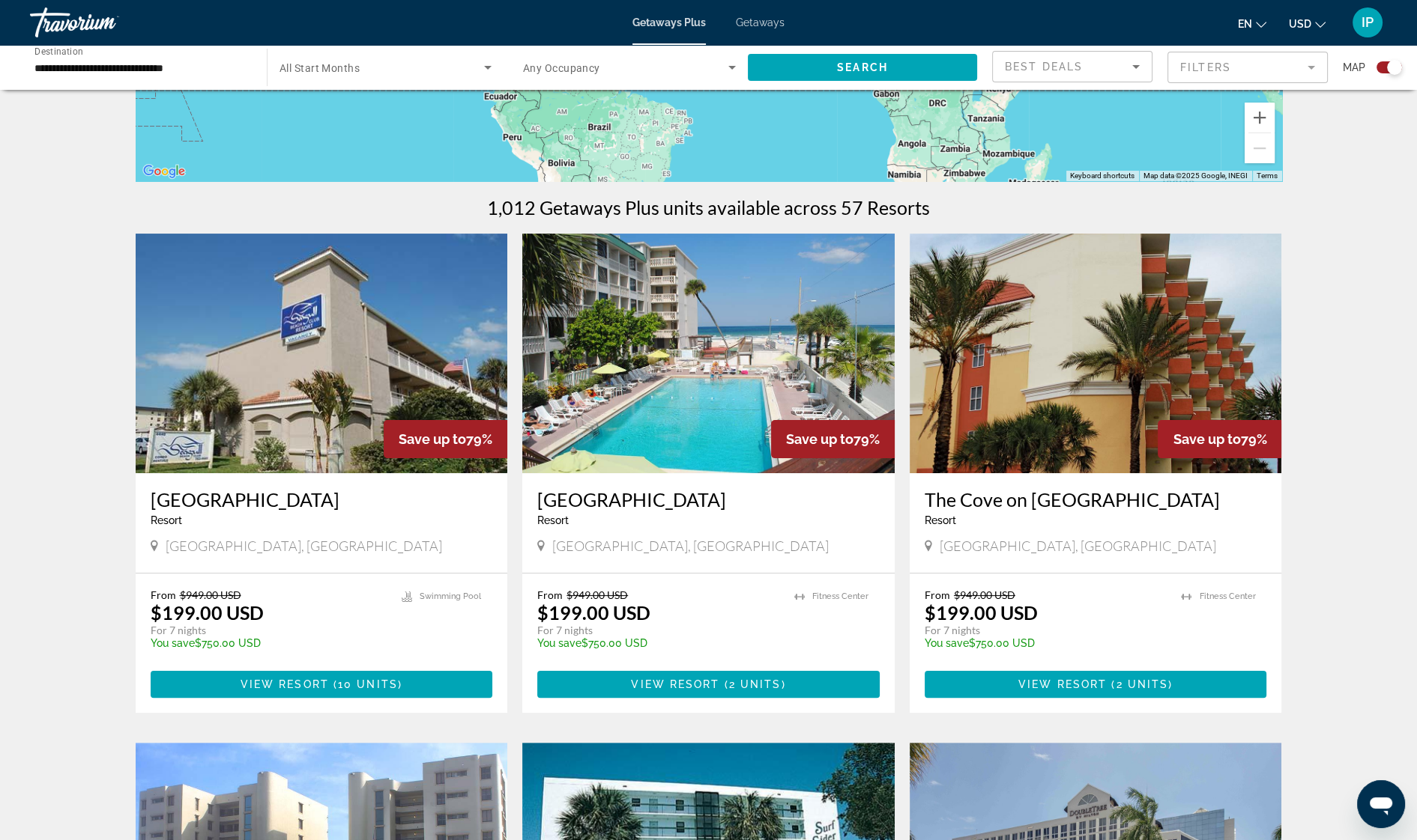
scroll to position [366, 0]
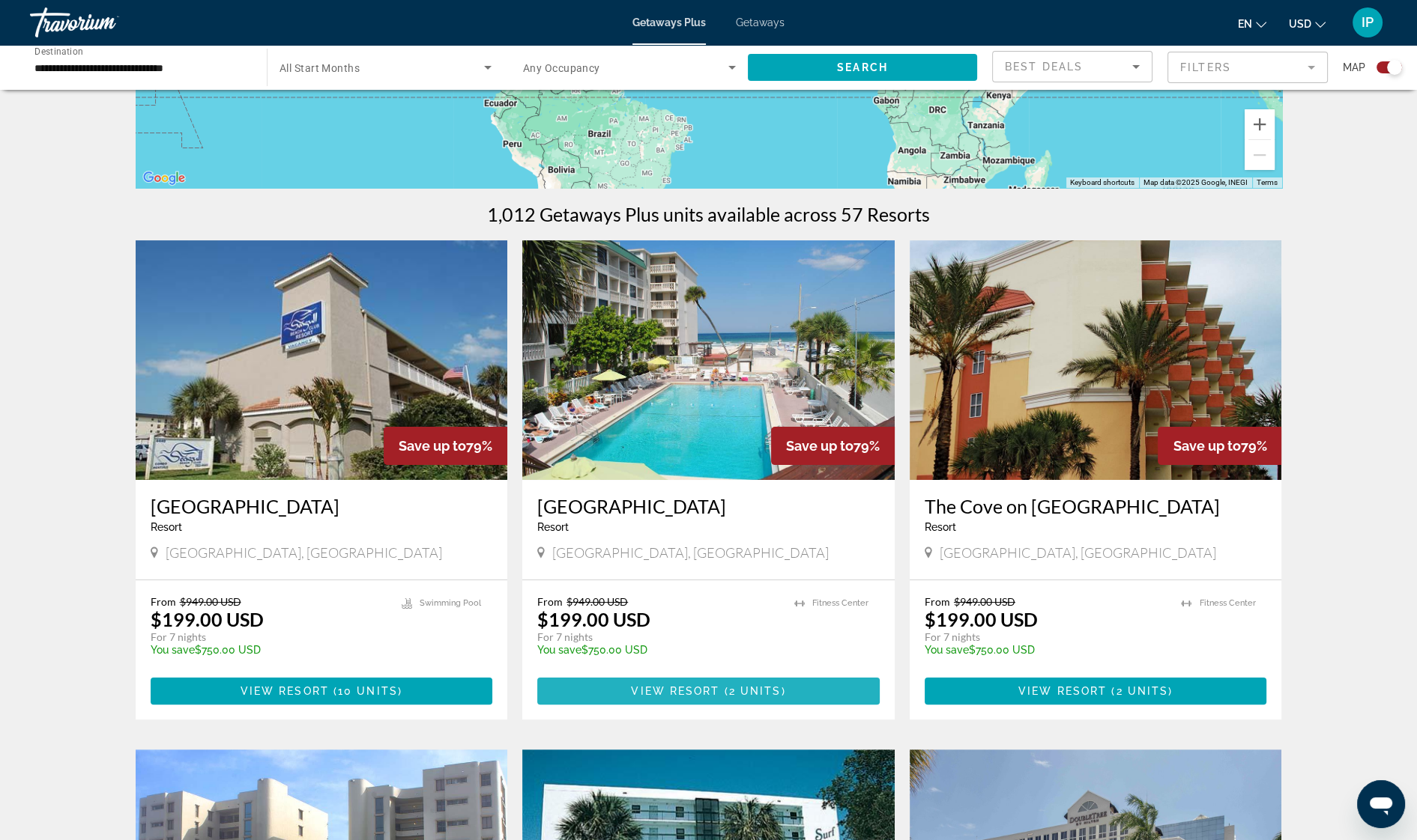
click at [702, 695] on span "View Resort" at bounding box center [674, 691] width 88 height 12
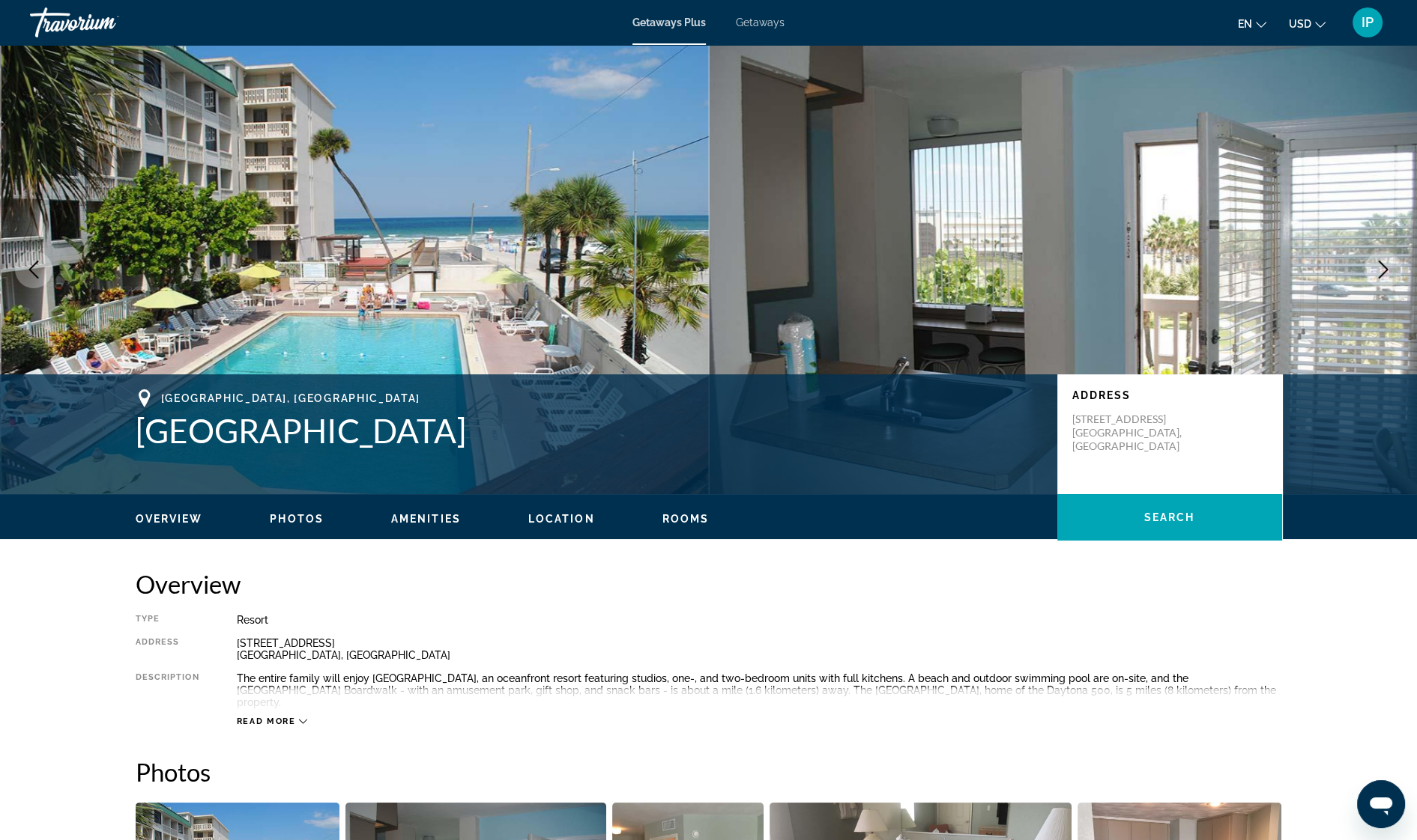
click at [1388, 269] on icon "Next image" at bounding box center [1383, 269] width 18 height 18
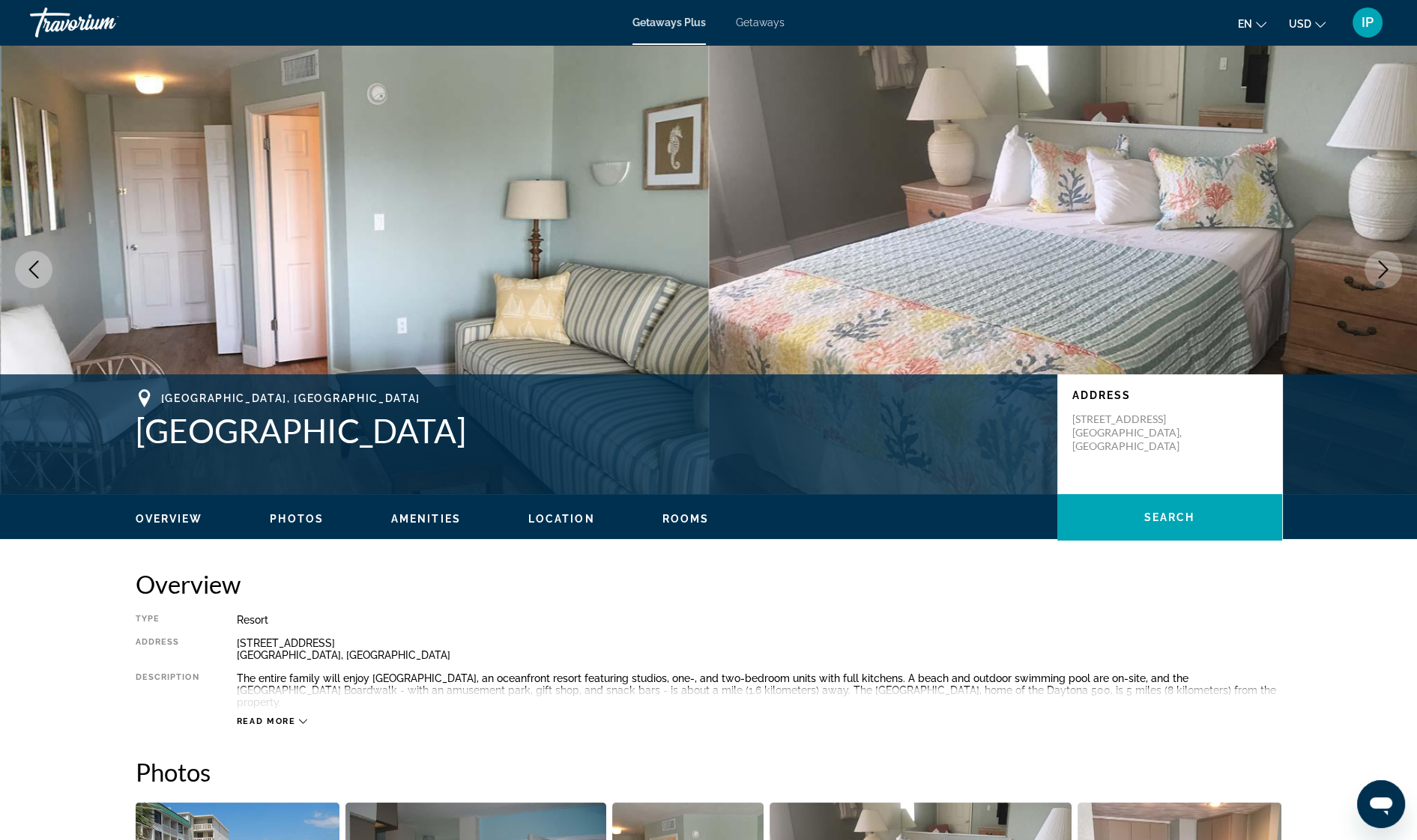
click at [1388, 269] on icon "Next image" at bounding box center [1383, 269] width 18 height 18
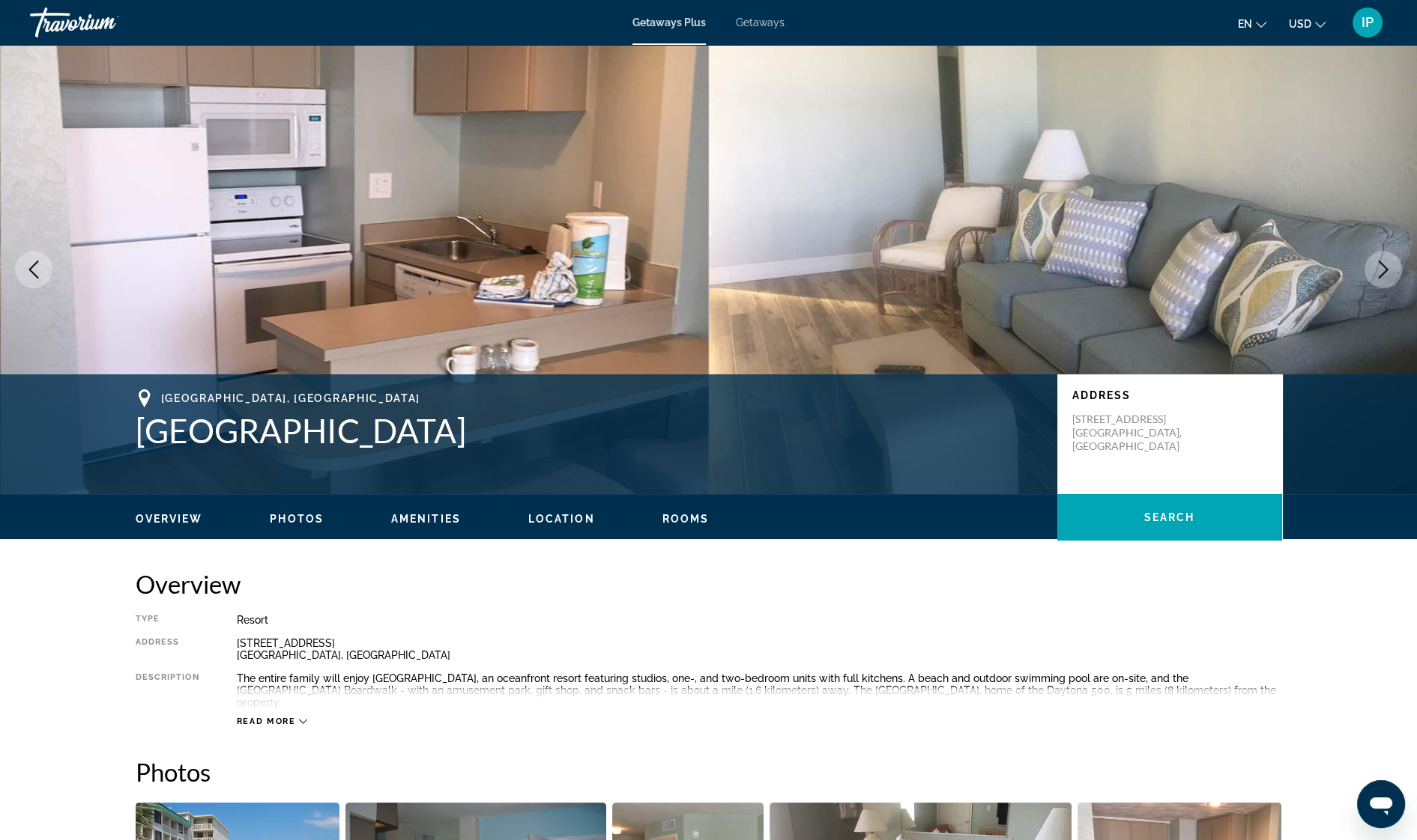
click at [1389, 274] on icon "Next image" at bounding box center [1383, 269] width 18 height 18
